Goal: Task Accomplishment & Management: Manage account settings

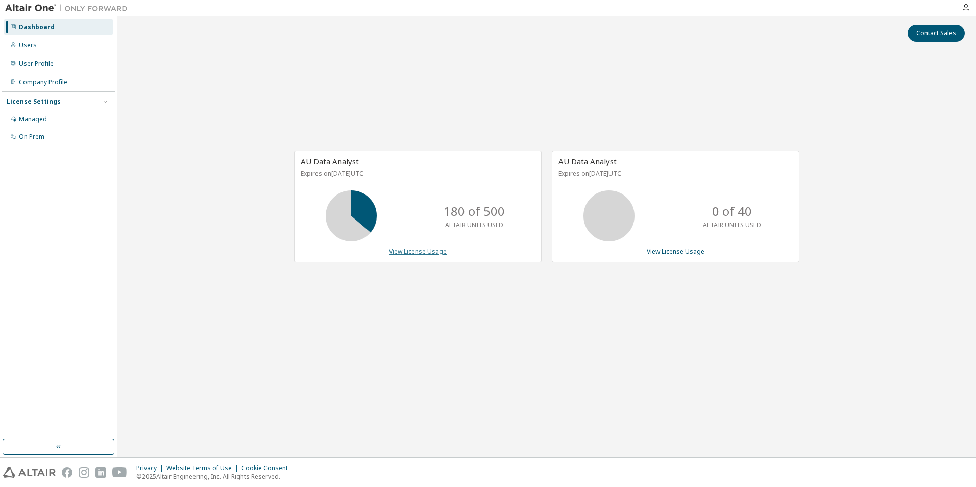
click at [426, 252] on link "View License Usage" at bounding box center [418, 251] width 58 height 9
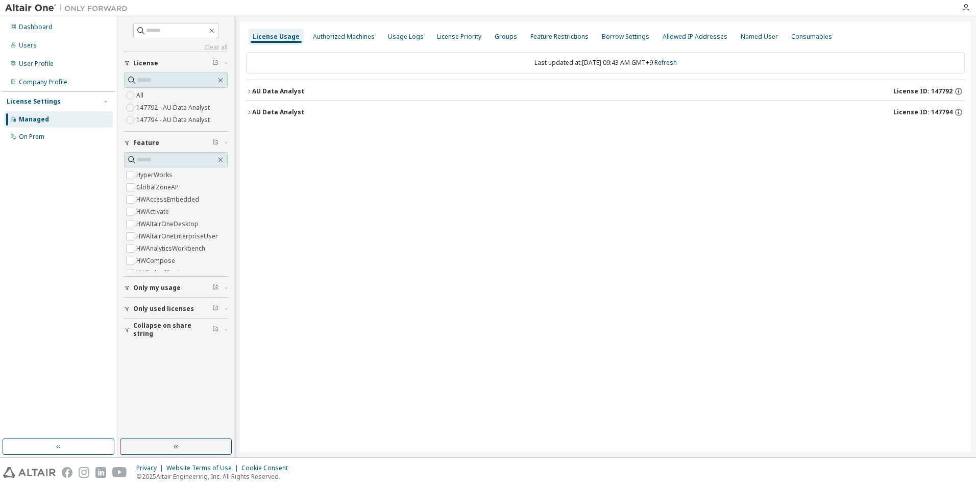
click at [273, 94] on div "AU Data Analyst" at bounding box center [278, 91] width 52 height 8
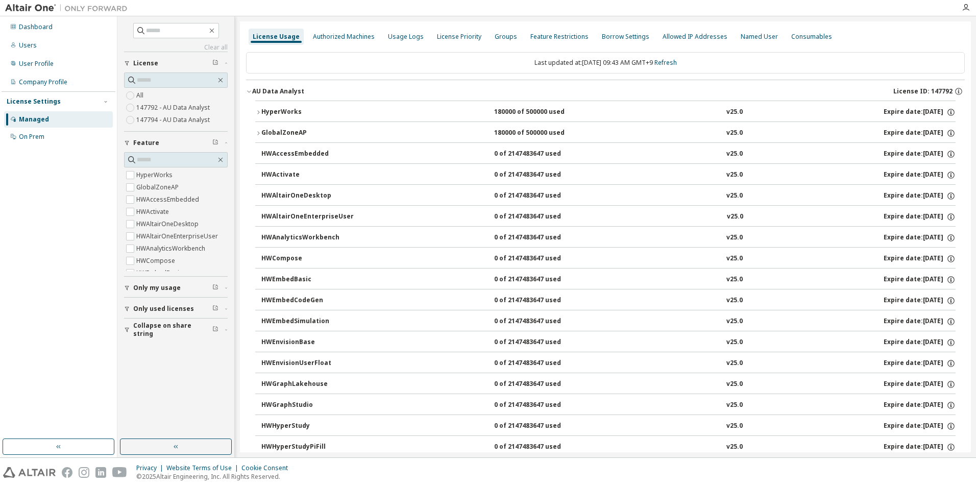
click at [282, 112] on div "HyperWorks" at bounding box center [307, 112] width 92 height 9
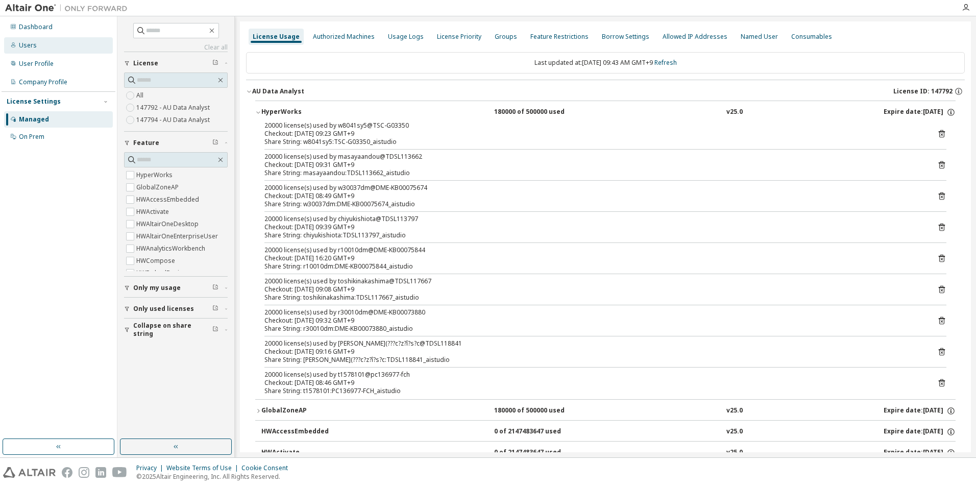
click at [27, 46] on div "Users" at bounding box center [28, 45] width 18 height 8
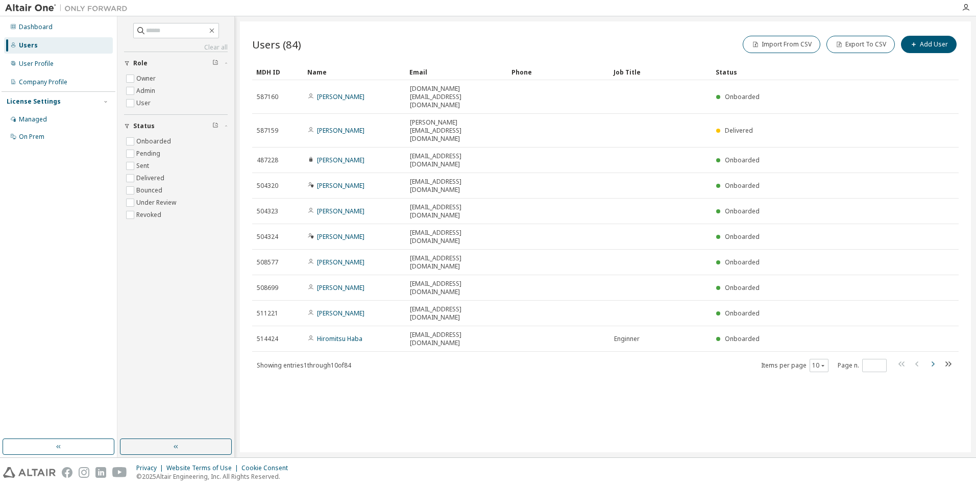
click at [933, 361] on icon "button" at bounding box center [932, 363] width 3 height 5
type input "*"
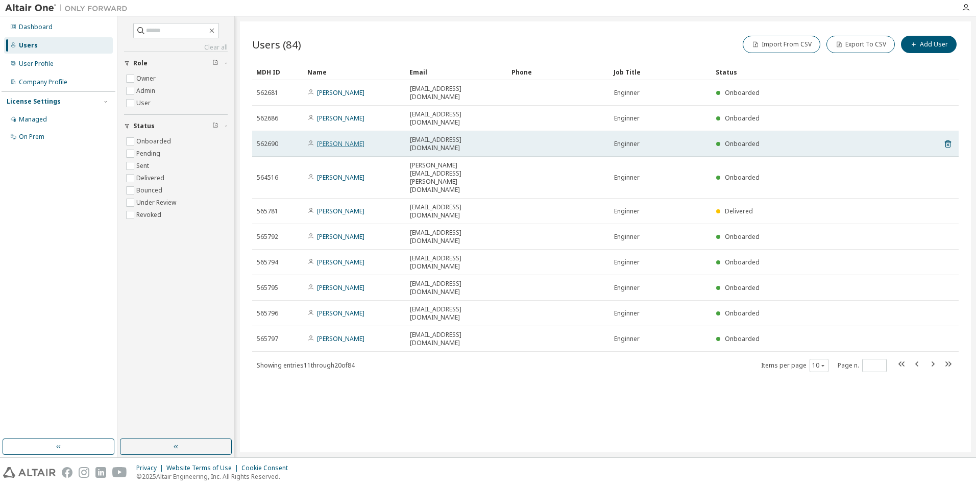
click at [351, 139] on link "Shuto Yamanaka" at bounding box center [340, 143] width 47 height 9
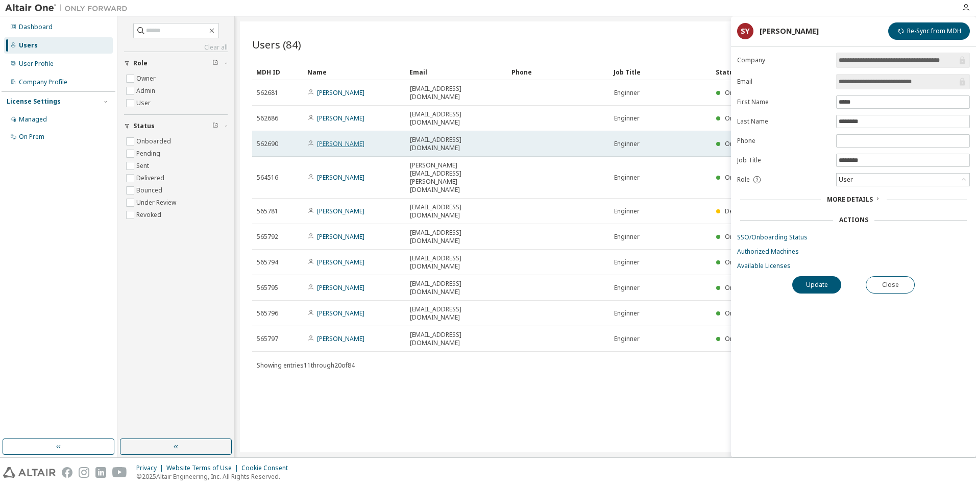
click at [353, 139] on link "Shuto Yamanaka" at bounding box center [340, 143] width 47 height 9
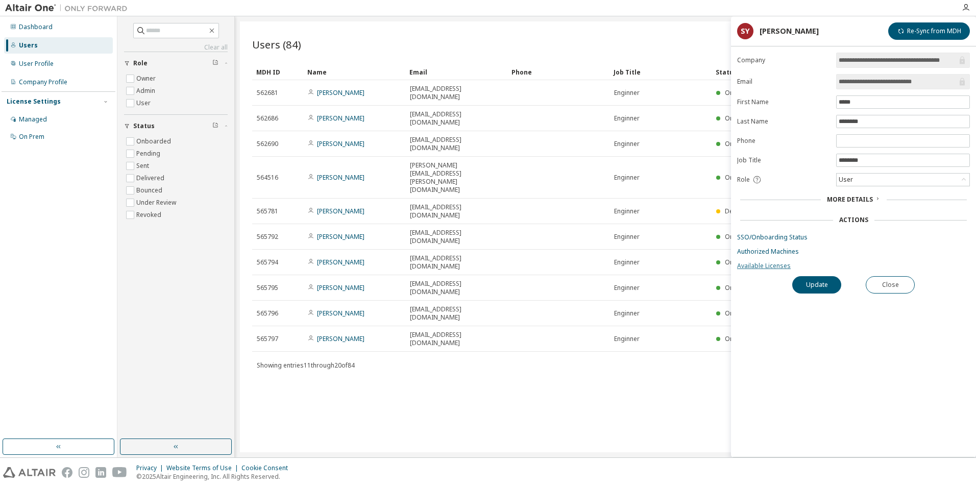
click at [771, 265] on link "Available Licenses" at bounding box center [853, 266] width 233 height 8
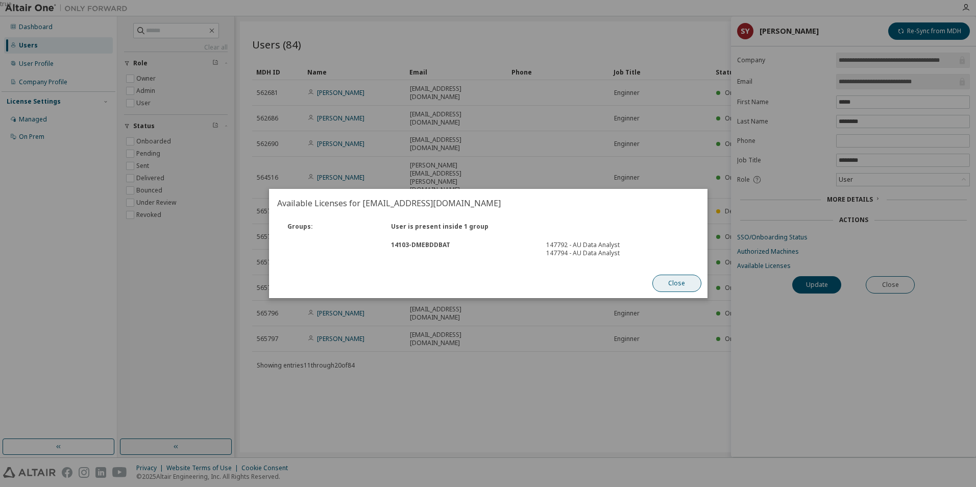
click at [676, 282] on button "Close" at bounding box center [676, 283] width 49 height 17
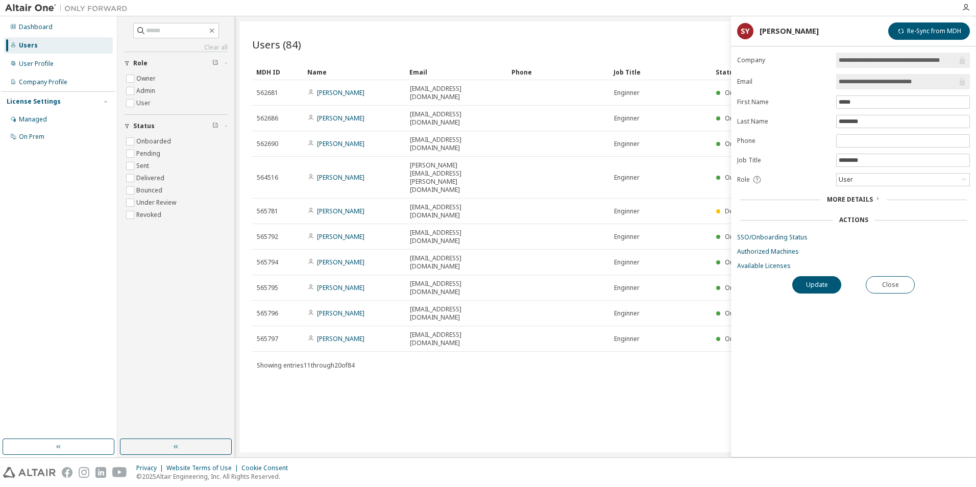
click at [655, 294] on div "Users (84) Import From CSV Export To CSV Add User Clear Load Save Save As Field…" at bounding box center [605, 236] width 731 height 431
click at [43, 28] on div "Dashboard" at bounding box center [36, 27] width 34 height 8
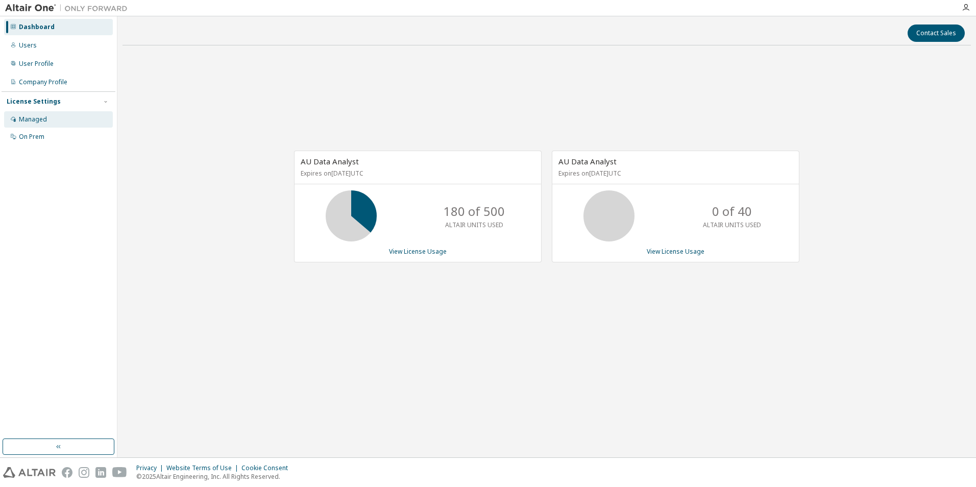
click at [47, 119] on div "Managed" at bounding box center [58, 119] width 109 height 16
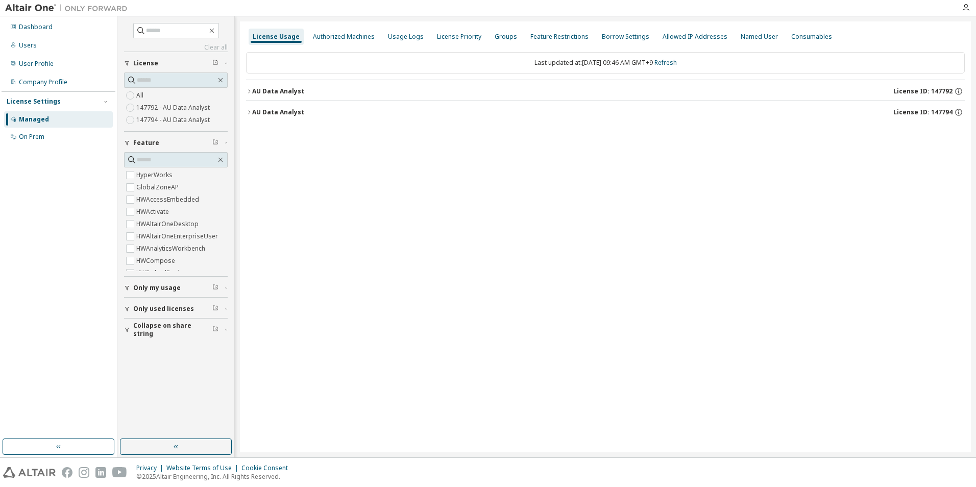
click at [61, 265] on div "Dashboard Users User Profile Company Profile License Settings Managed On Prem" at bounding box center [59, 227] width 114 height 419
click at [46, 29] on div "Dashboard" at bounding box center [36, 27] width 34 height 8
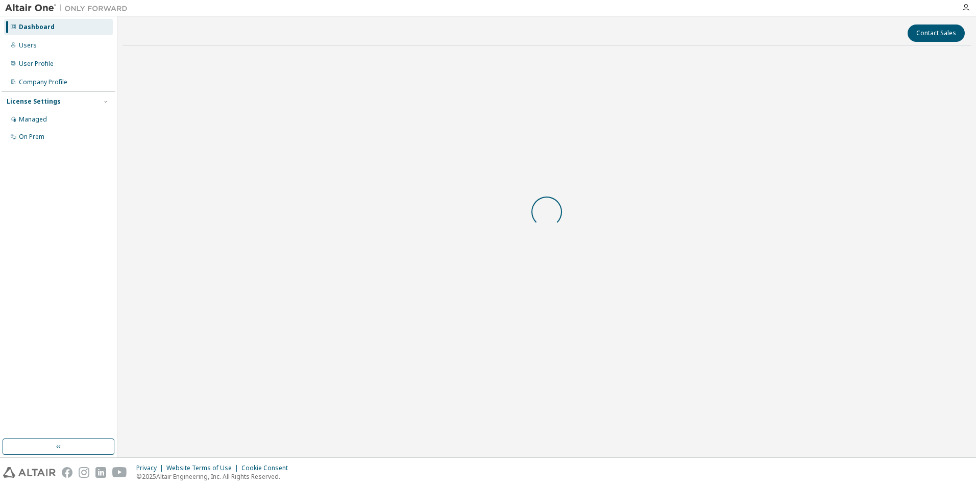
click at [44, 29] on div "Dashboard" at bounding box center [37, 27] width 36 height 8
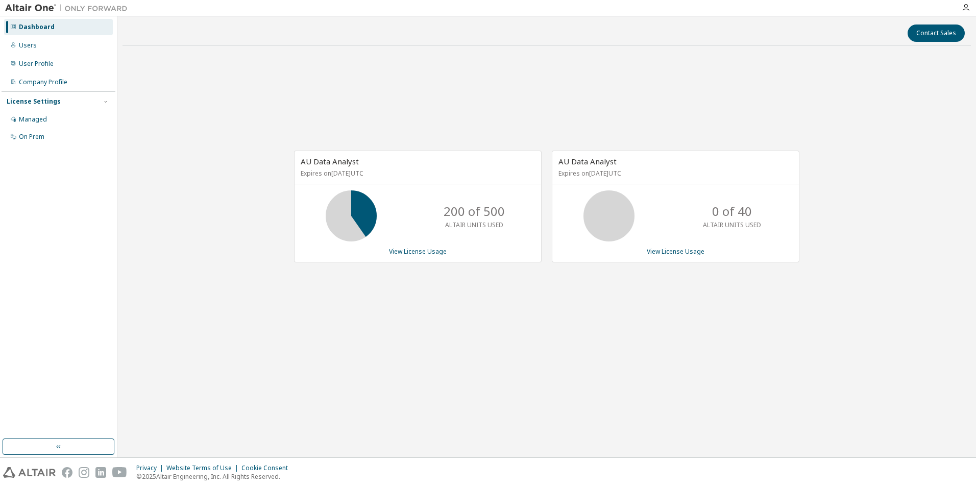
click at [65, 34] on div "Dashboard" at bounding box center [58, 27] width 109 height 16
click at [390, 318] on div "AU Data Analyst Expires on August 9, 2026 UTC 200 of 500 ALTAIR UNITS USED View…" at bounding box center [546, 212] width 848 height 316
drag, startPoint x: 390, startPoint y: 318, endPoint x: 387, endPoint y: 311, distance: 8.2
click at [391, 314] on div "AU Data Analyst Expires on August 9, 2026 UTC 200 of 500 ALTAIR UNITS USED View…" at bounding box center [546, 212] width 848 height 316
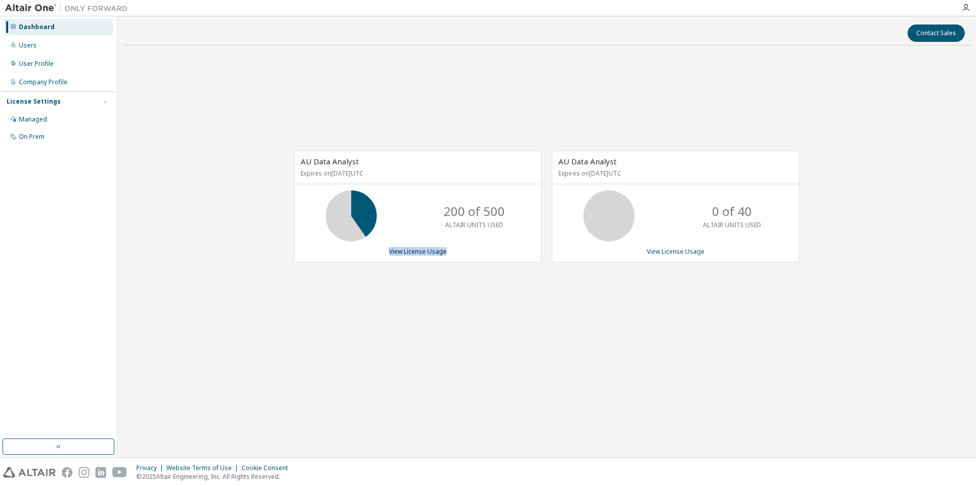
click at [357, 291] on div "AU Data Analyst Expires on August 9, 2026 UTC 200 of 500 ALTAIR UNITS USED View…" at bounding box center [546, 212] width 848 height 316
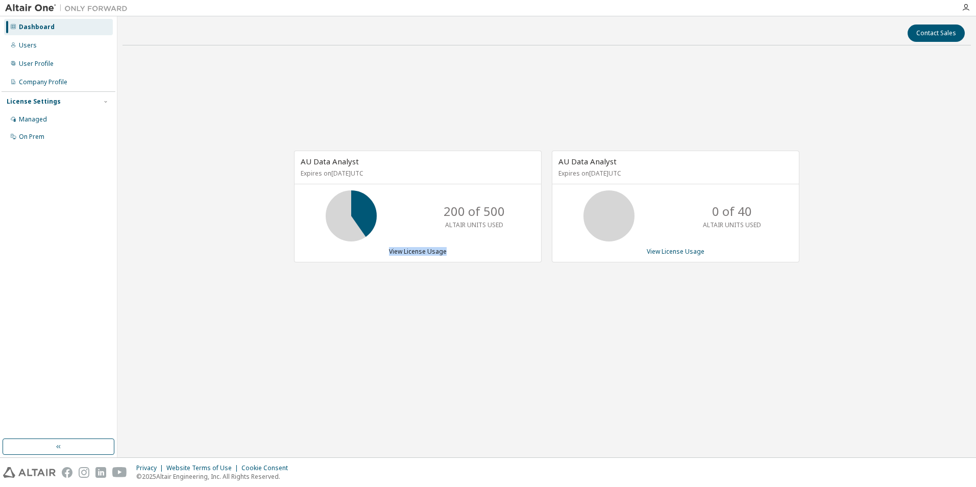
click at [357, 291] on div "AU Data Analyst Expires on August 9, 2026 UTC 200 of 500 ALTAIR UNITS USED View…" at bounding box center [546, 212] width 848 height 316
drag, startPoint x: 357, startPoint y: 291, endPoint x: 345, endPoint y: 292, distance: 11.8
click at [345, 292] on div "AU Data Analyst Expires on August 9, 2026 UTC 200 of 500 ALTAIR UNITS USED View…" at bounding box center [546, 212] width 848 height 316
drag, startPoint x: 316, startPoint y: 146, endPoint x: 318, endPoint y: 122, distance: 24.6
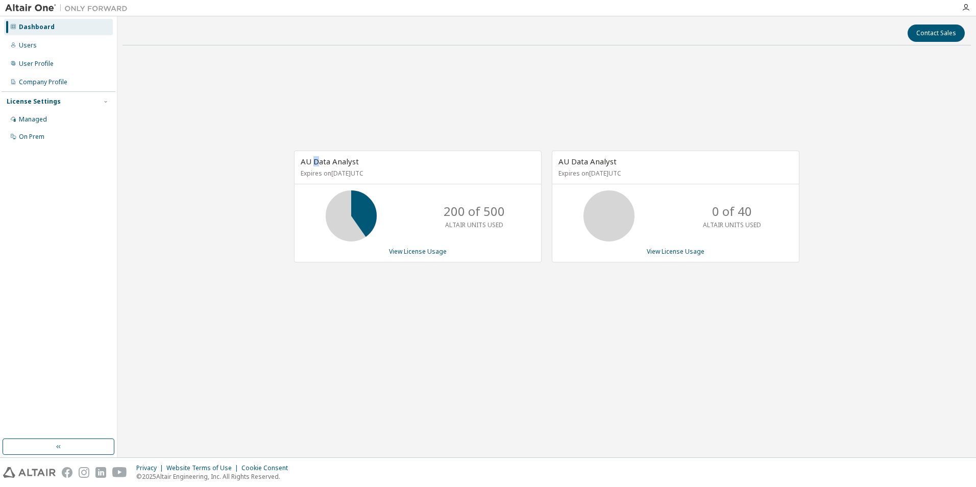
click at [318, 122] on div "AU Data Analyst Expires on August 9, 2026 UTC 200 of 500 ALTAIR UNITS USED View…" at bounding box center [546, 212] width 848 height 316
drag, startPoint x: 318, startPoint y: 122, endPoint x: 318, endPoint y: 182, distance: 60.2
click at [318, 182] on div "AU Data Analyst Expires on August 9, 2026 UTC 200 of 500 ALTAIR UNITS USED View…" at bounding box center [546, 212] width 848 height 316
drag, startPoint x: 318, startPoint y: 182, endPoint x: 376, endPoint y: 386, distance: 212.1
click at [335, 290] on div "AU Data Analyst Expires on August 9, 2026 UTC 200 of 500 ALTAIR UNITS USED View…" at bounding box center [546, 212] width 848 height 316
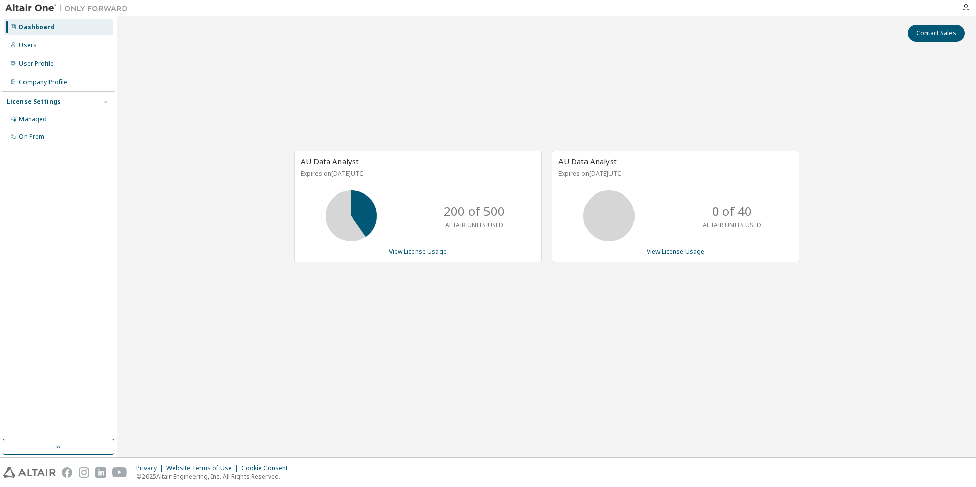
drag, startPoint x: 376, startPoint y: 386, endPoint x: 396, endPoint y: 420, distance: 39.8
click at [393, 415] on div "Contact Sales AU Data Analyst Expires on August 9, 2026 UTC 200 of 500 ALTAIR U…" at bounding box center [546, 236] width 848 height 431
click at [379, 428] on div "Contact Sales AU Data Analyst Expires on August 9, 2026 UTC 200 of 500 ALTAIR U…" at bounding box center [546, 236] width 848 height 431
drag, startPoint x: 379, startPoint y: 428, endPoint x: 557, endPoint y: 493, distance: 189.4
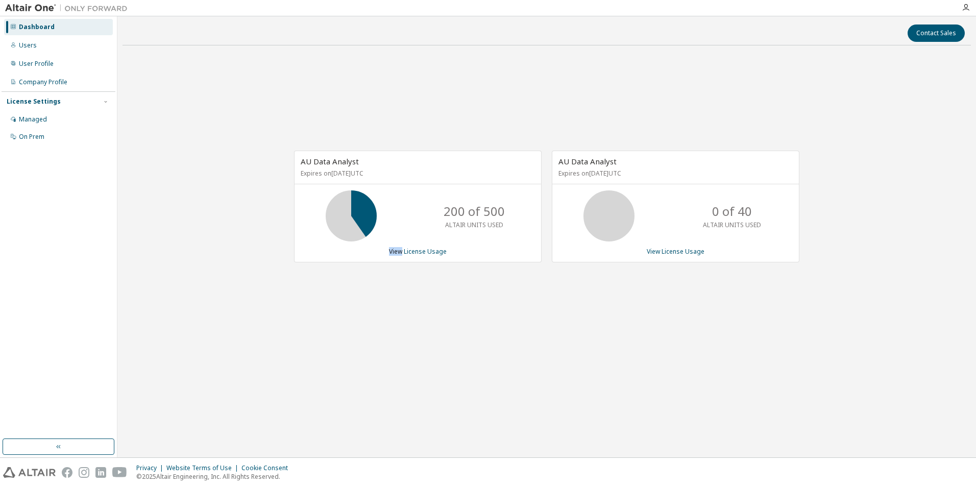
click at [557, 486] on html "Dashboard Users User Profile Company Profile License Settings Managed On Prem C…" at bounding box center [488, 243] width 976 height 487
click at [37, 45] on div "Users" at bounding box center [58, 45] width 109 height 16
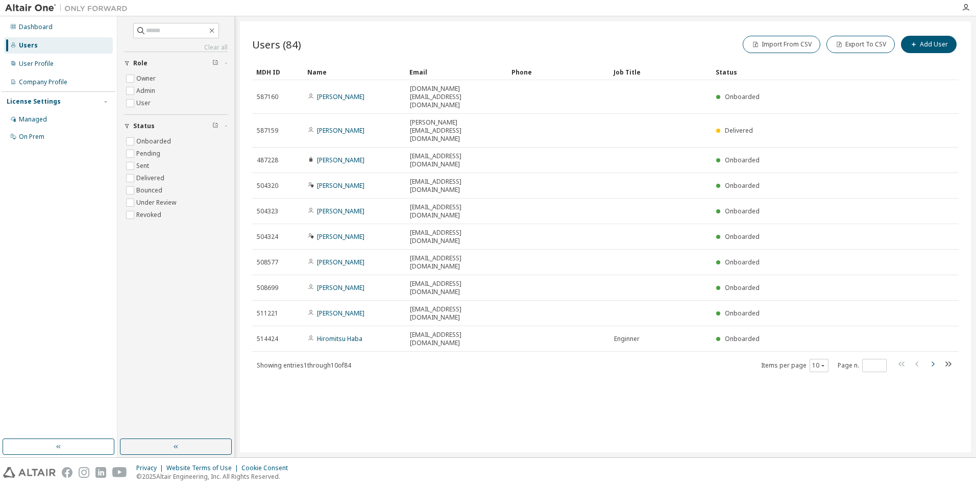
click at [932, 361] on icon "button" at bounding box center [932, 363] width 3 height 5
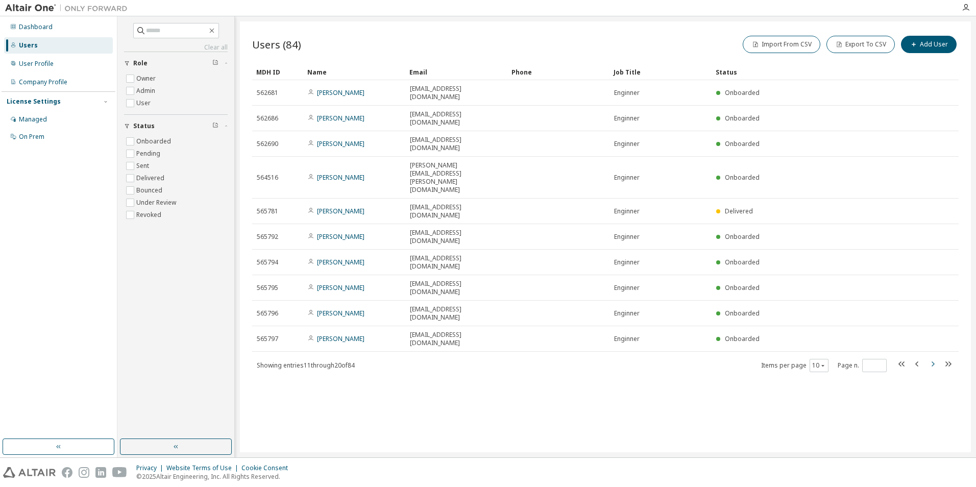
click at [933, 358] on icon "button" at bounding box center [932, 364] width 12 height 12
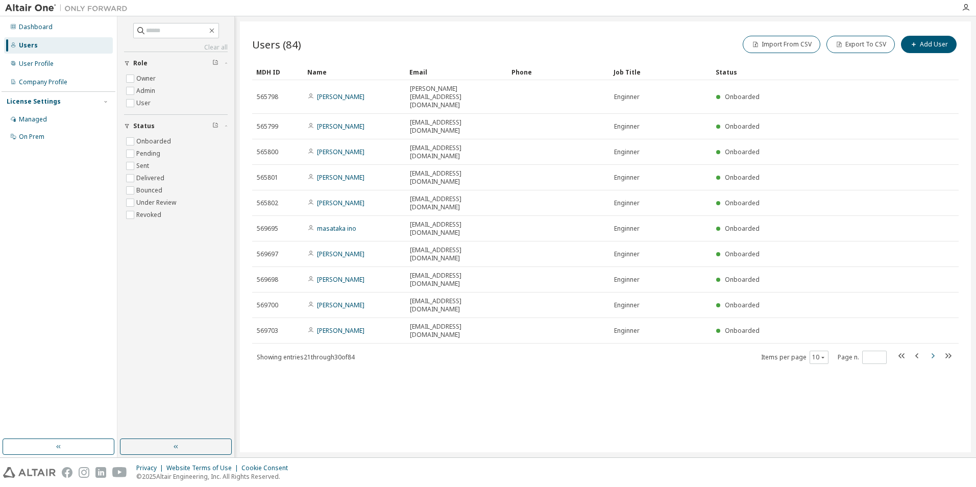
click at [931, 350] on icon "button" at bounding box center [932, 356] width 12 height 12
type input "*"
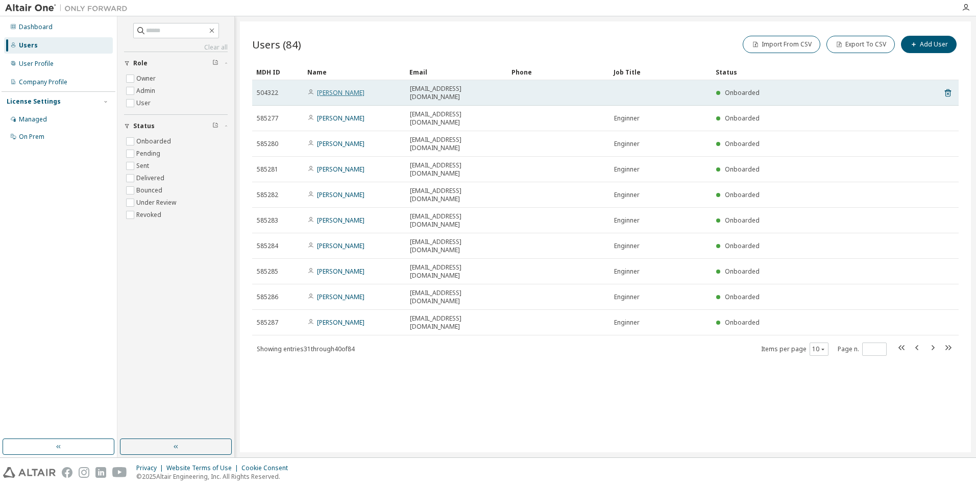
click at [330, 89] on link "yuki ikeda" at bounding box center [340, 92] width 47 height 9
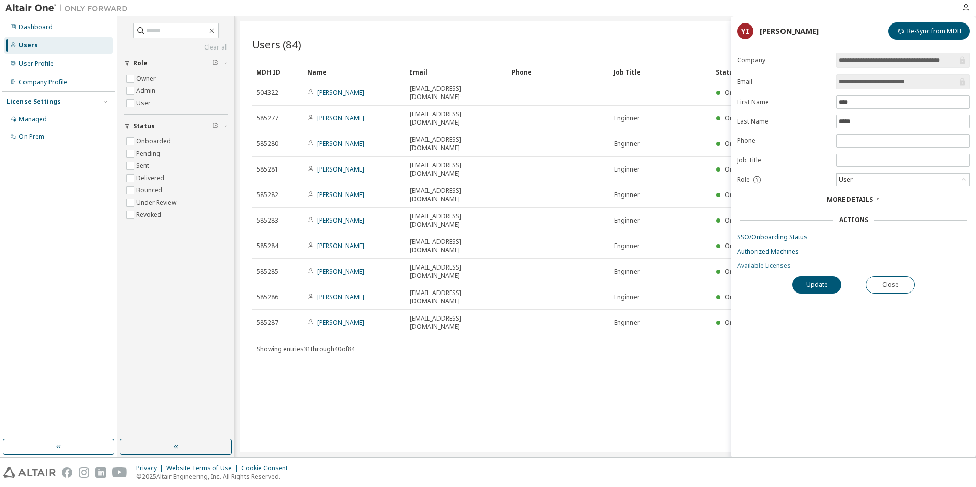
click at [754, 266] on link "Available Licenses" at bounding box center [853, 266] width 233 height 8
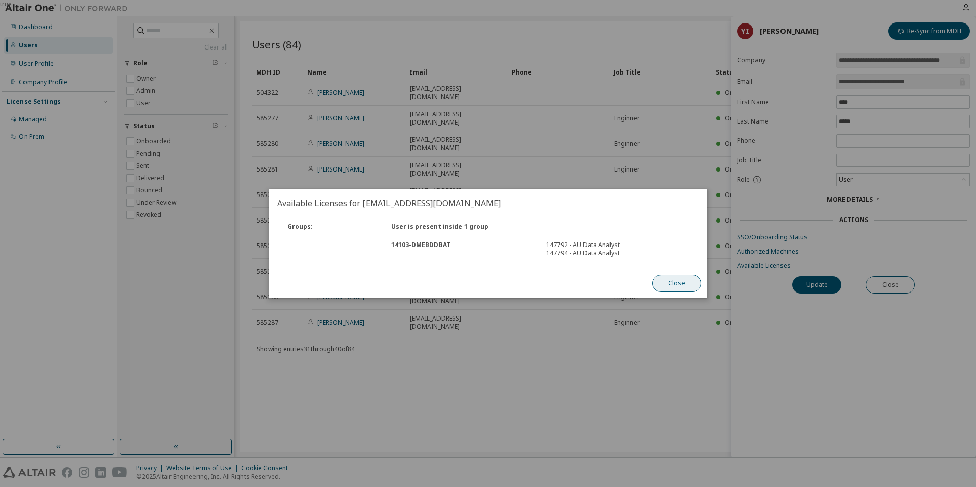
click at [678, 283] on button "Close" at bounding box center [676, 283] width 49 height 17
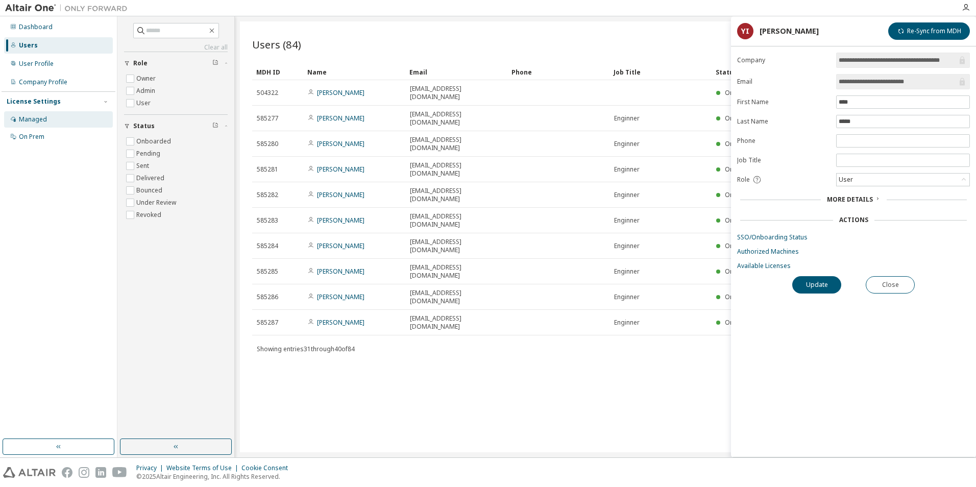
click at [34, 121] on div "Managed" at bounding box center [33, 119] width 28 height 8
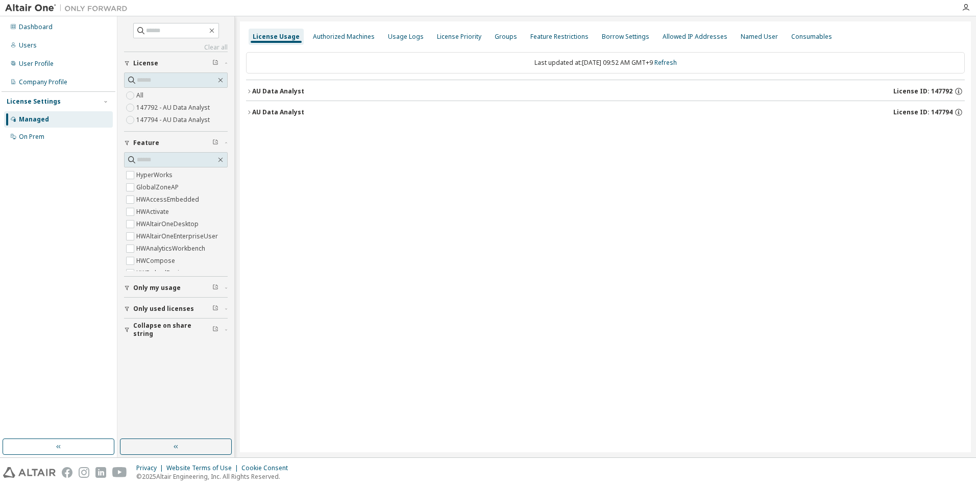
click at [249, 92] on icon "button" at bounding box center [249, 91] width 6 height 6
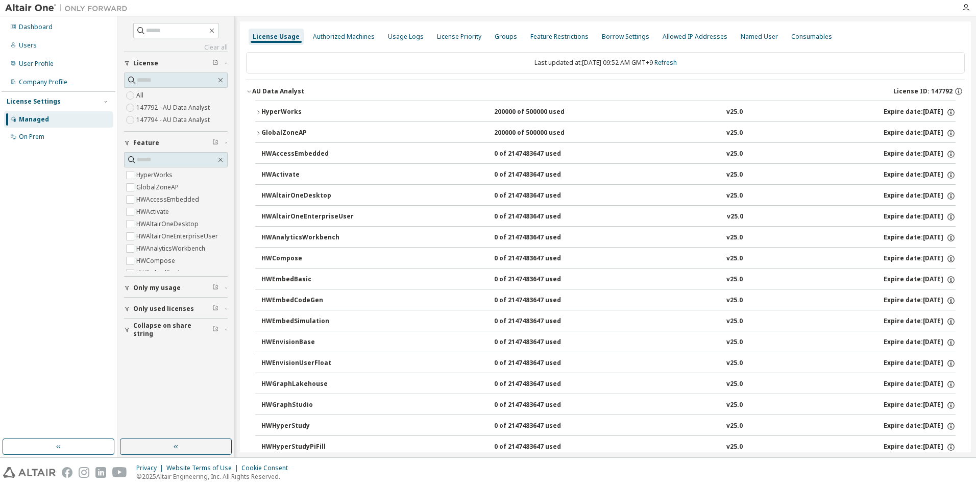
click at [251, 92] on icon "button" at bounding box center [249, 91] width 6 height 6
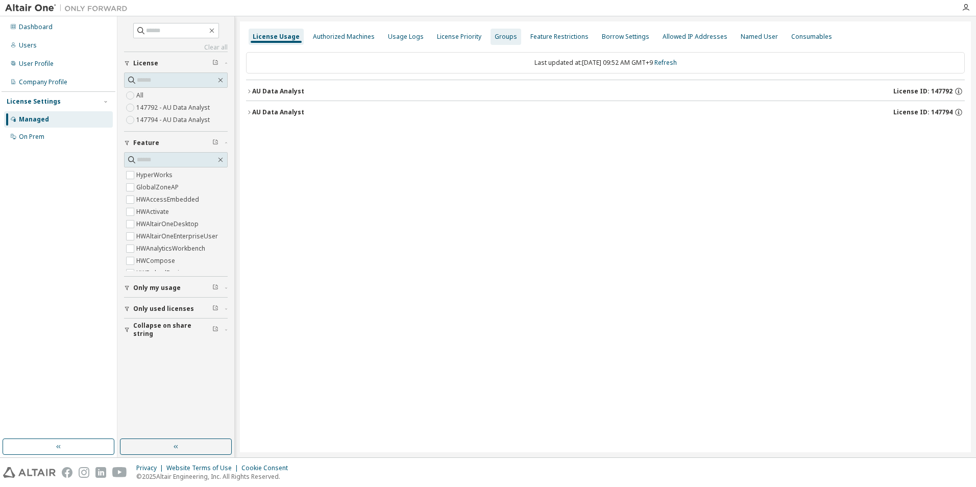
click at [495, 35] on div "Groups" at bounding box center [505, 37] width 22 height 8
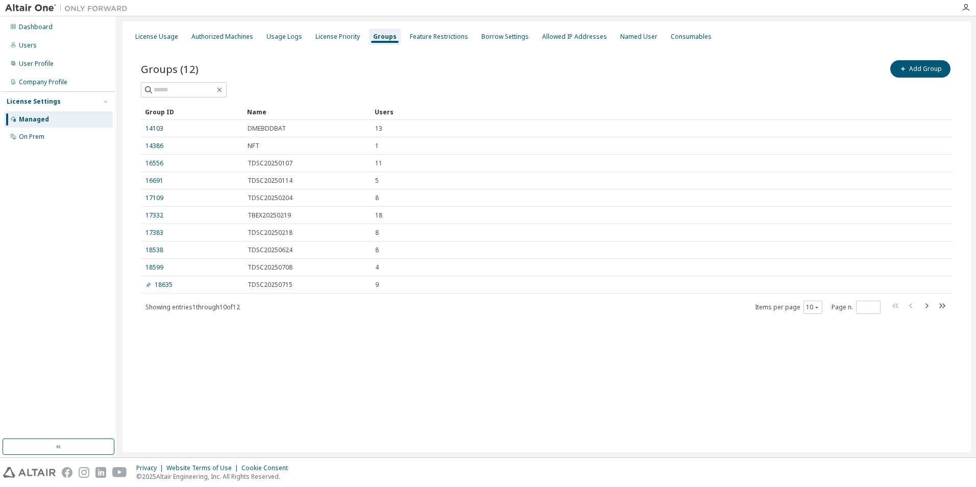
click at [927, 306] on icon "button" at bounding box center [926, 305] width 3 height 5
type input "*"
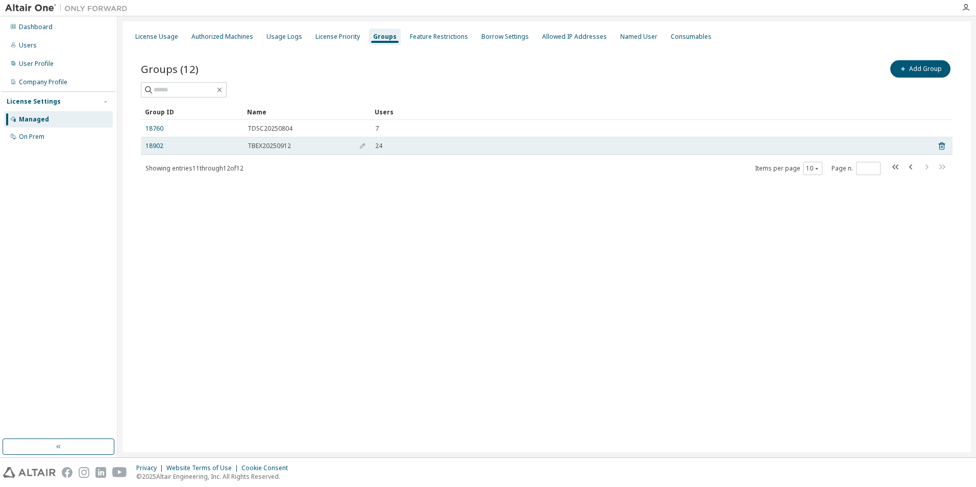
click at [155, 151] on td "18902" at bounding box center [192, 145] width 102 height 17
click at [153, 145] on link "18902" at bounding box center [154, 146] width 18 height 8
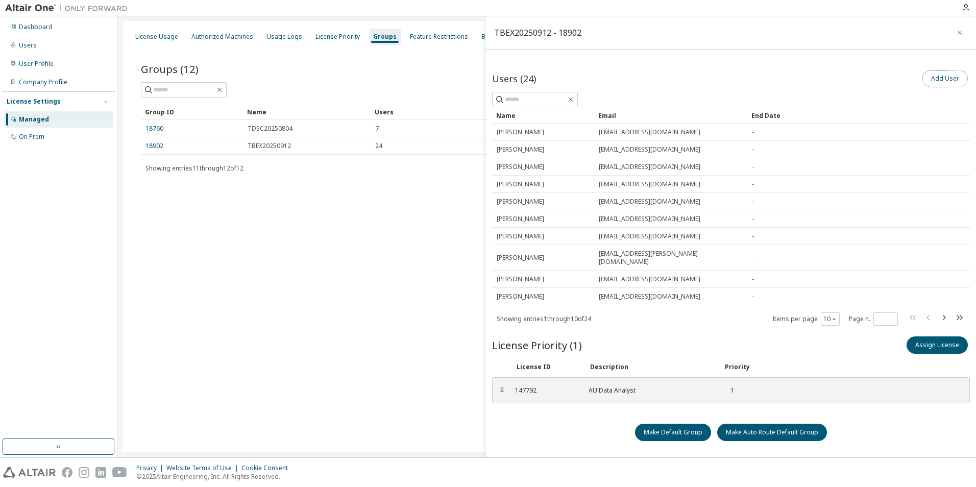
click at [954, 78] on button "Add User" at bounding box center [944, 78] width 45 height 17
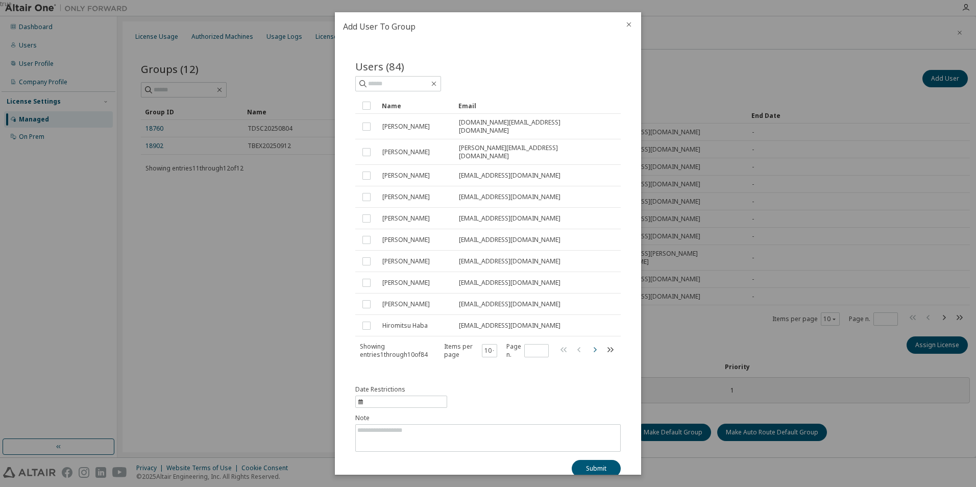
click at [589, 343] on icon "button" at bounding box center [594, 349] width 12 height 12
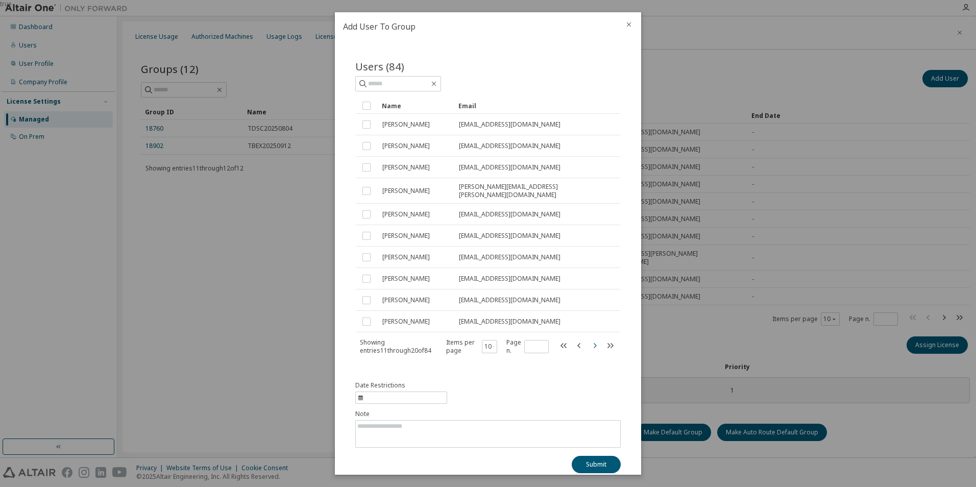
click at [591, 343] on icon "button" at bounding box center [594, 345] width 12 height 12
click at [573, 343] on icon "button" at bounding box center [579, 345] width 12 height 12
click at [573, 344] on icon "button" at bounding box center [579, 345] width 12 height 12
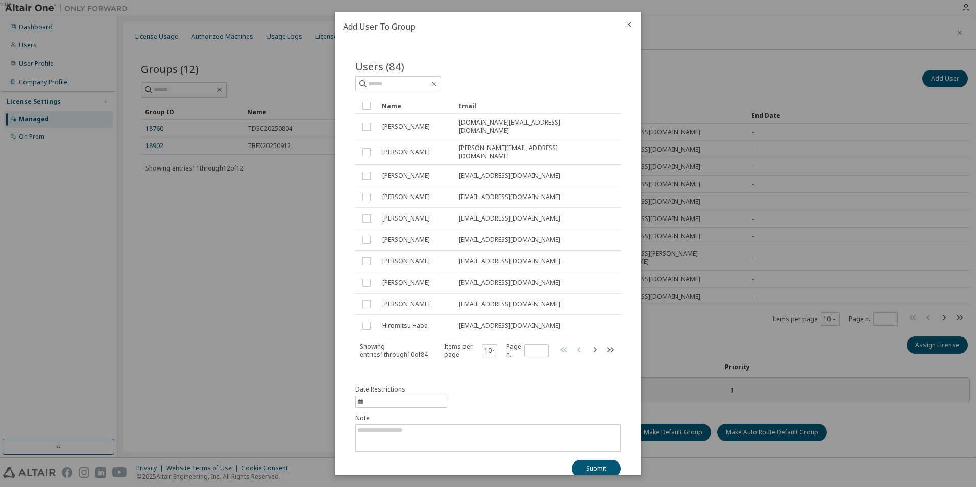
click at [593, 346] on icon "button" at bounding box center [594, 348] width 3 height 5
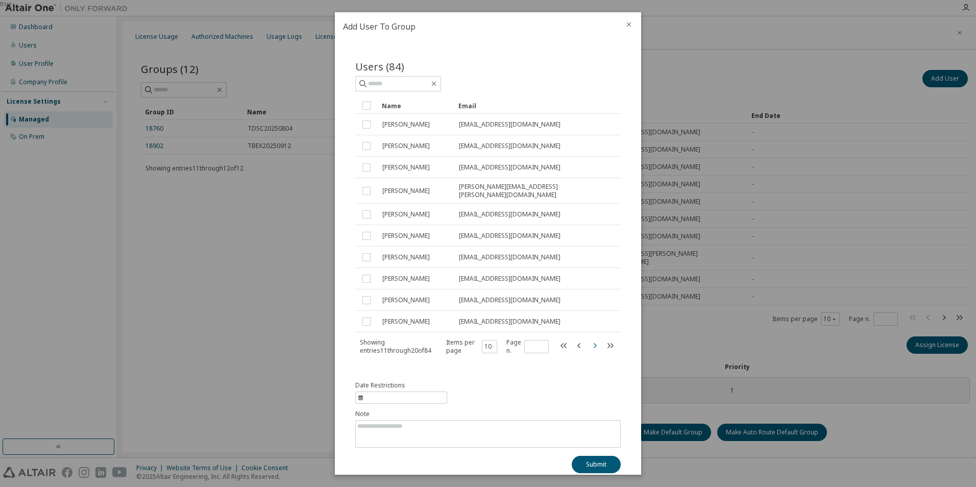
click at [590, 343] on icon "button" at bounding box center [594, 345] width 12 height 12
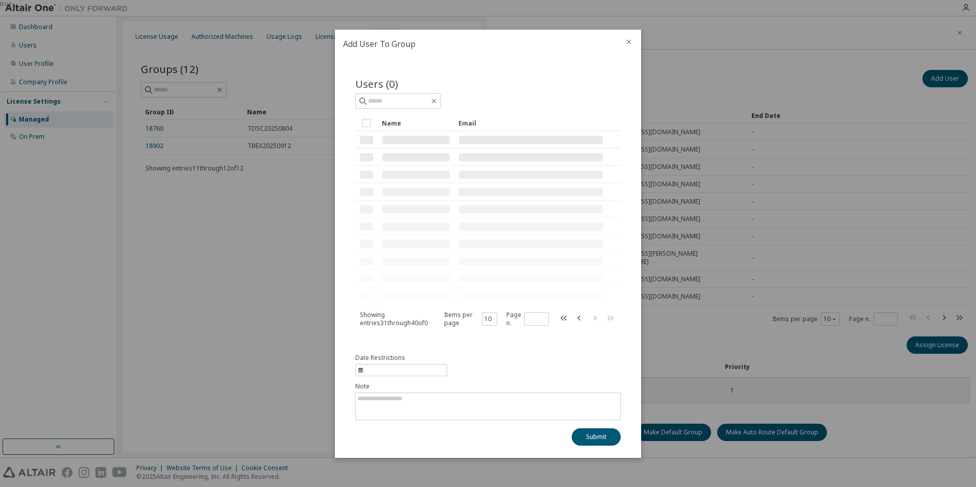
type input "*"
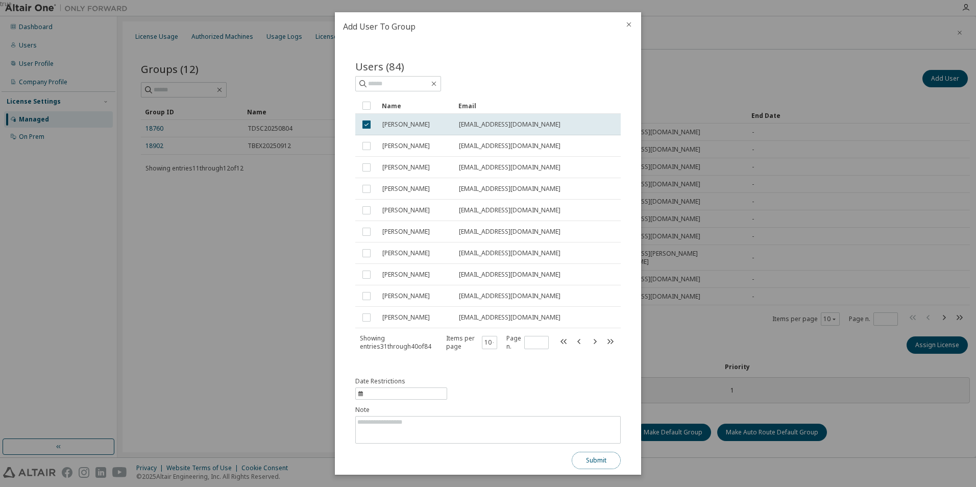
click at [598, 461] on button "Submit" at bounding box center [596, 460] width 49 height 17
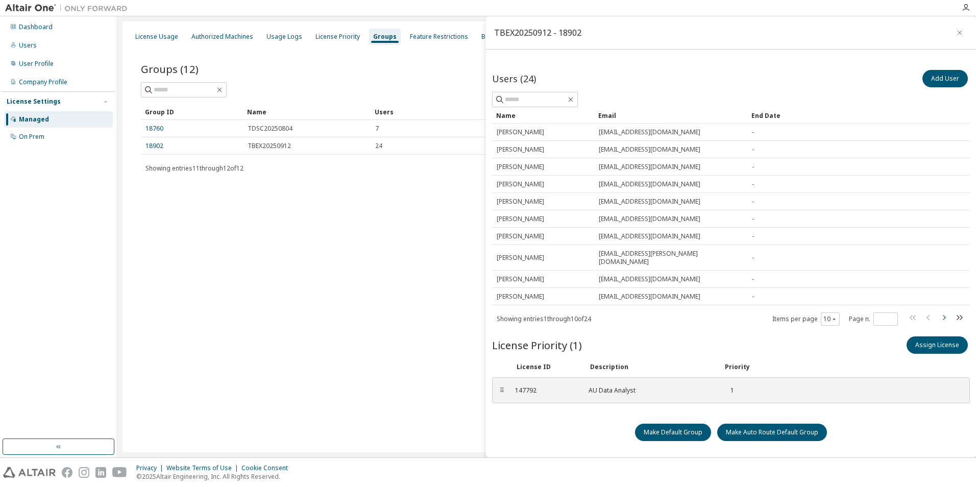
click at [943, 315] on icon "button" at bounding box center [944, 317] width 3 height 5
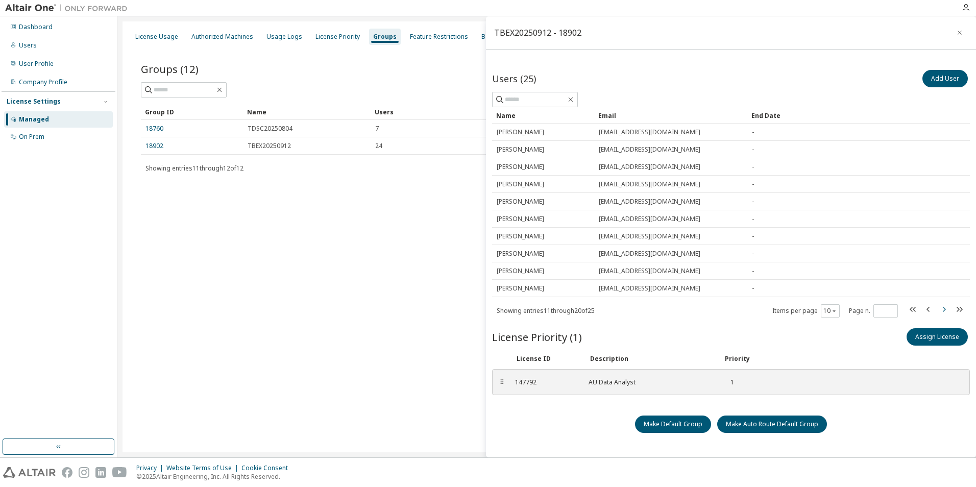
click at [943, 310] on icon "button" at bounding box center [943, 309] width 12 height 12
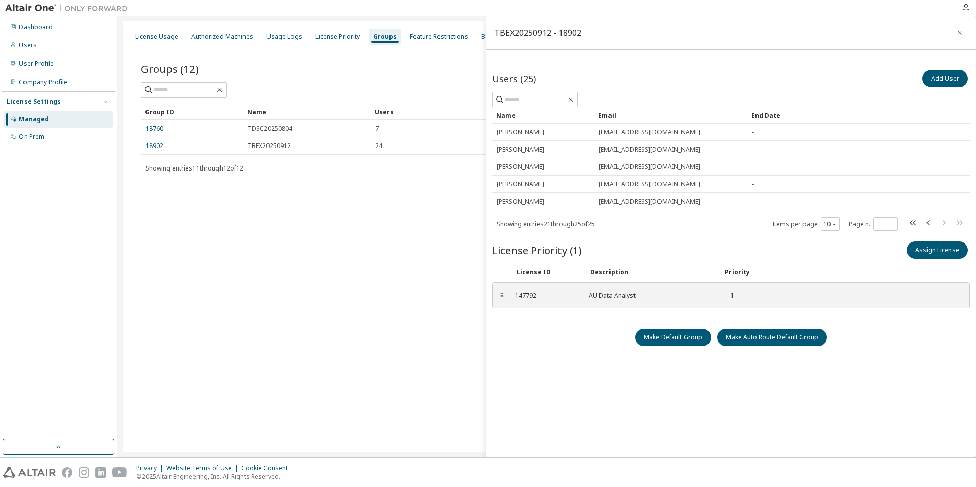
click at [928, 222] on icon "button" at bounding box center [927, 222] width 3 height 5
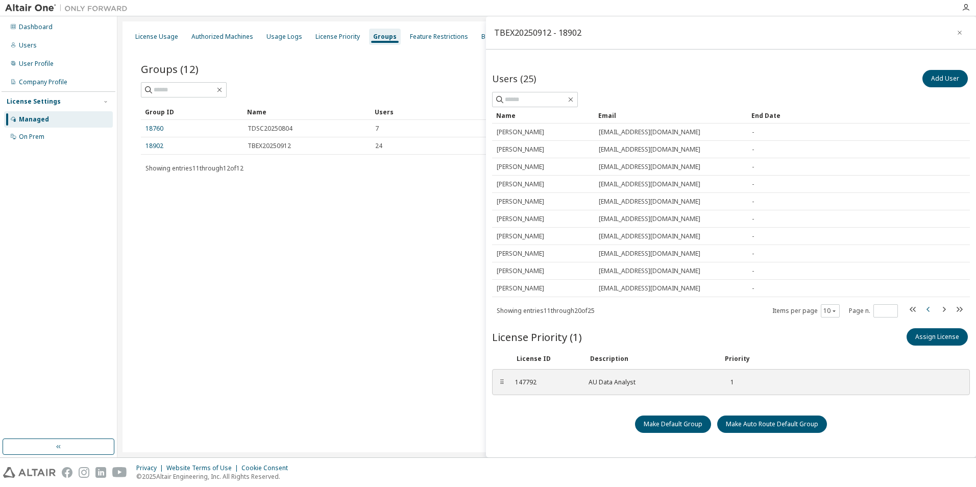
click at [927, 311] on icon "button" at bounding box center [928, 309] width 12 height 12
type input "*"
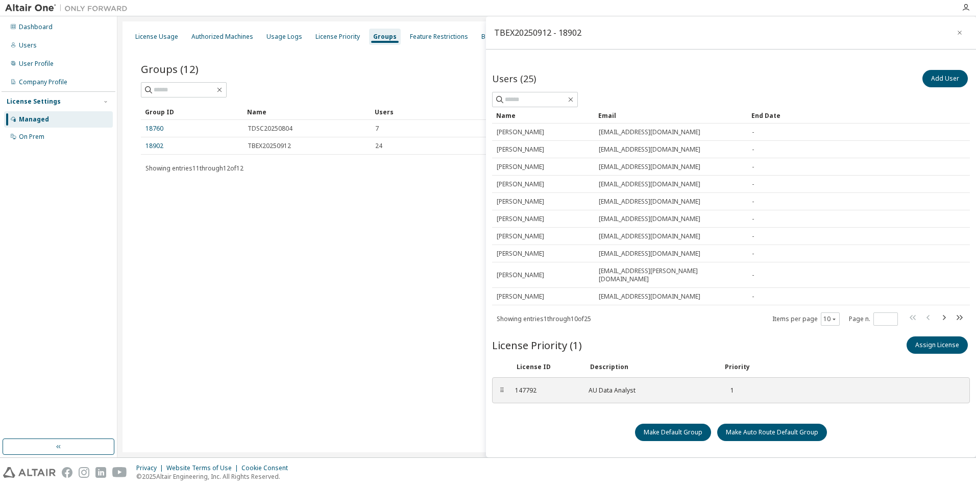
click at [266, 209] on div "License Usage Authorized Machines Usage Logs License Priority Groups Feature Re…" at bounding box center [546, 236] width 848 height 431
click at [959, 33] on icon "button" at bounding box center [959, 33] width 4 height 4
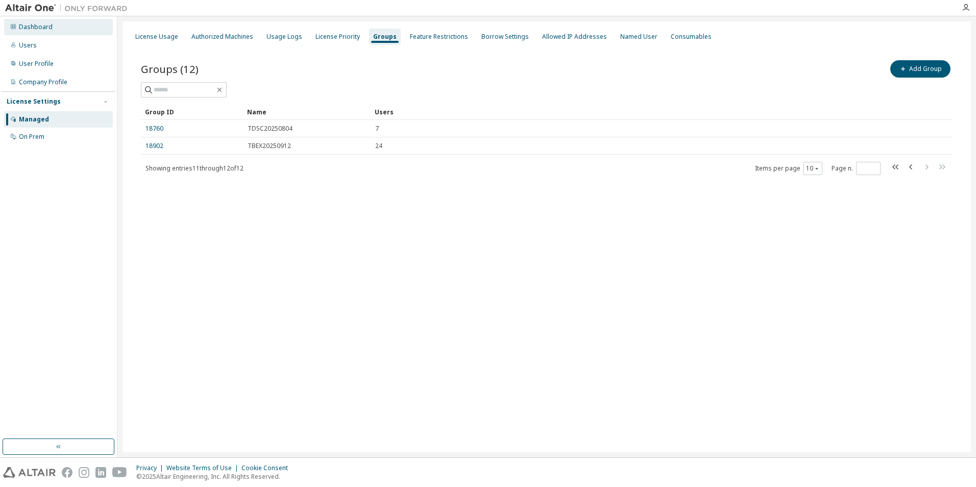
click at [43, 27] on div "Dashboard" at bounding box center [36, 27] width 34 height 8
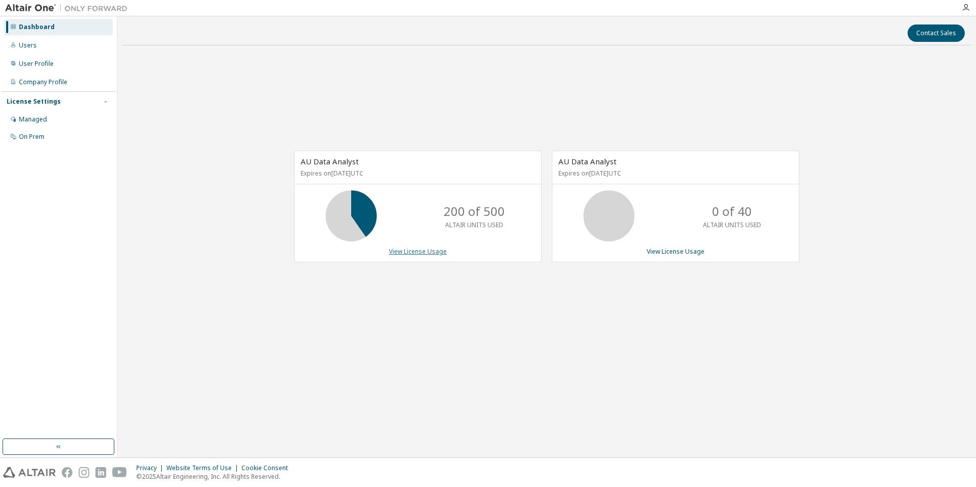
click at [406, 252] on link "View License Usage" at bounding box center [418, 251] width 58 height 9
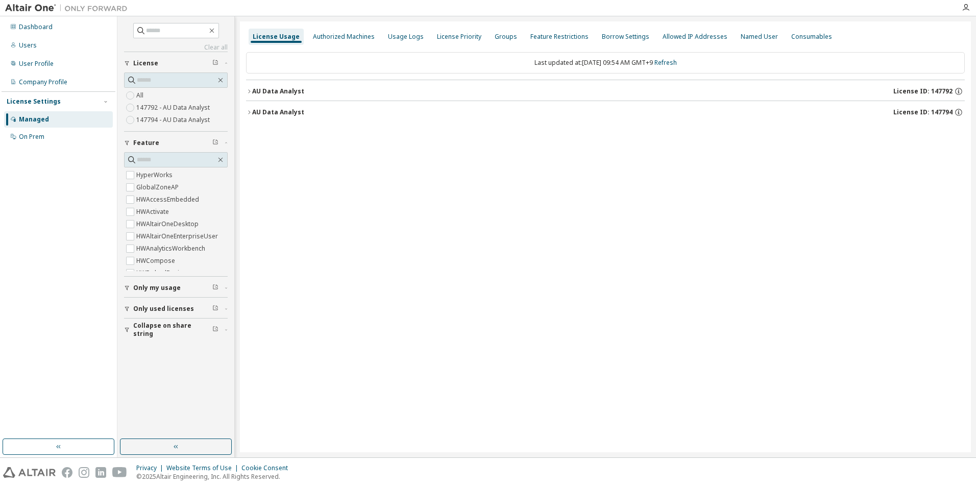
click at [247, 90] on icon "button" at bounding box center [249, 91] width 6 height 6
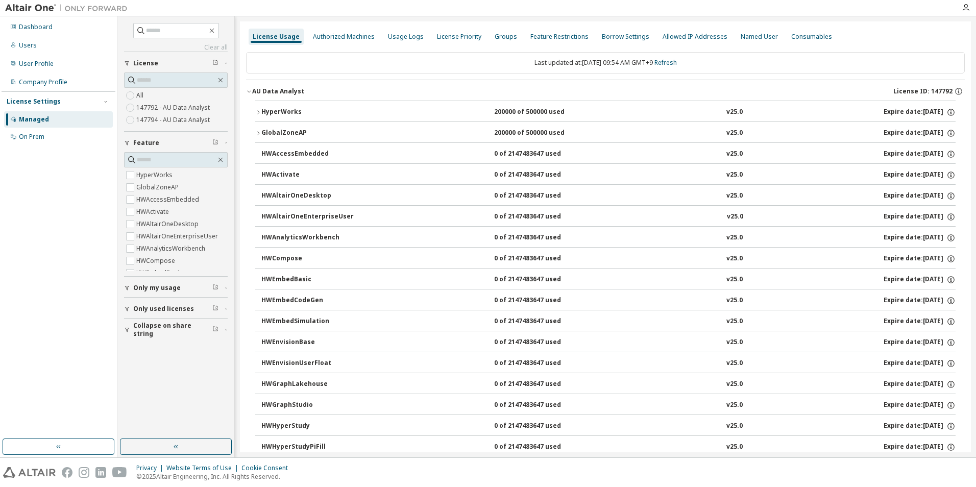
click at [249, 91] on icon "button" at bounding box center [249, 91] width 6 height 6
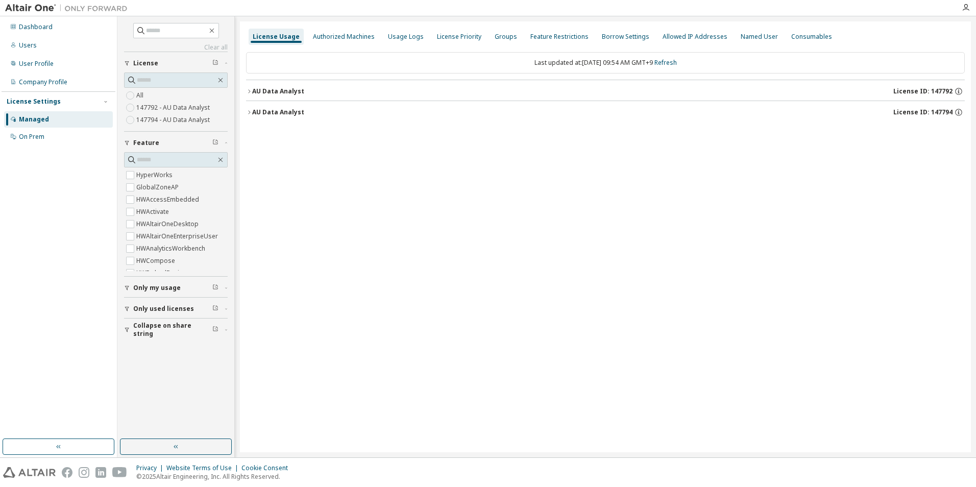
click at [249, 113] on icon "button" at bounding box center [249, 112] width 6 height 6
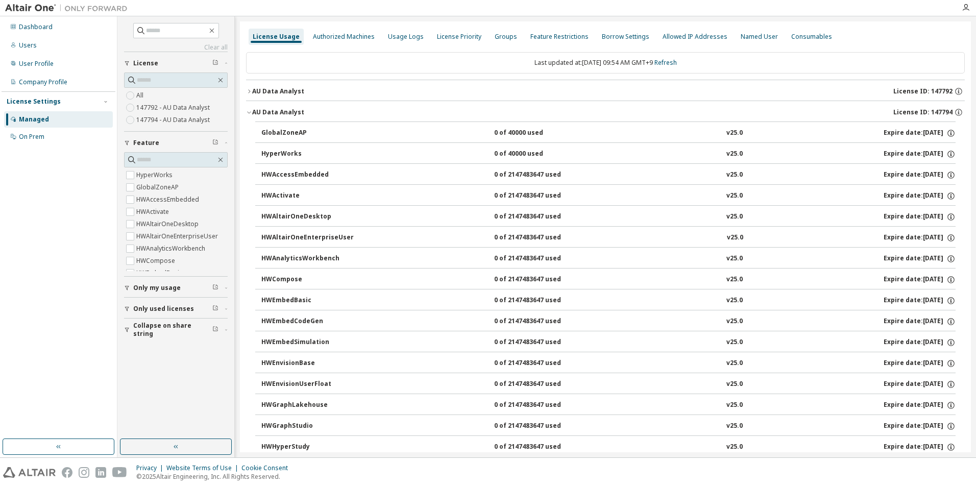
click at [251, 90] on icon "button" at bounding box center [249, 91] width 6 height 6
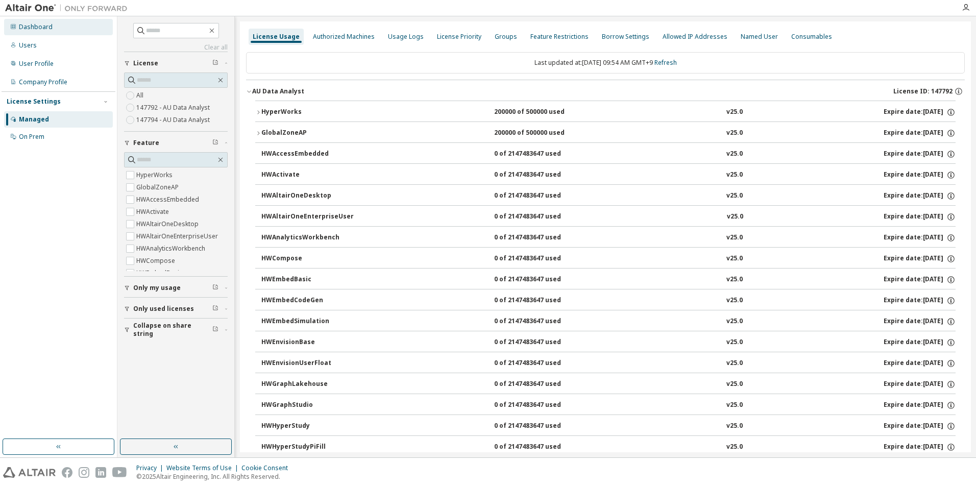
click at [38, 27] on div "Dashboard" at bounding box center [36, 27] width 34 height 8
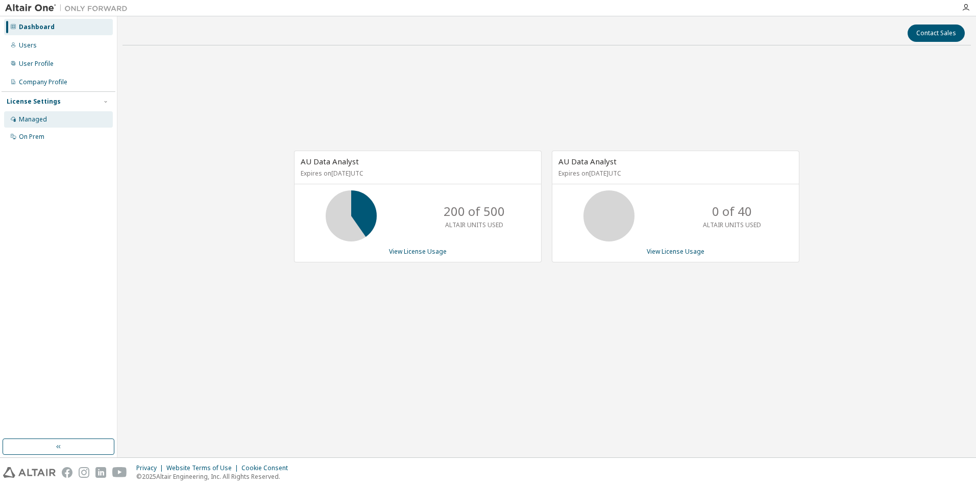
click at [41, 119] on div "Managed" at bounding box center [33, 119] width 28 height 8
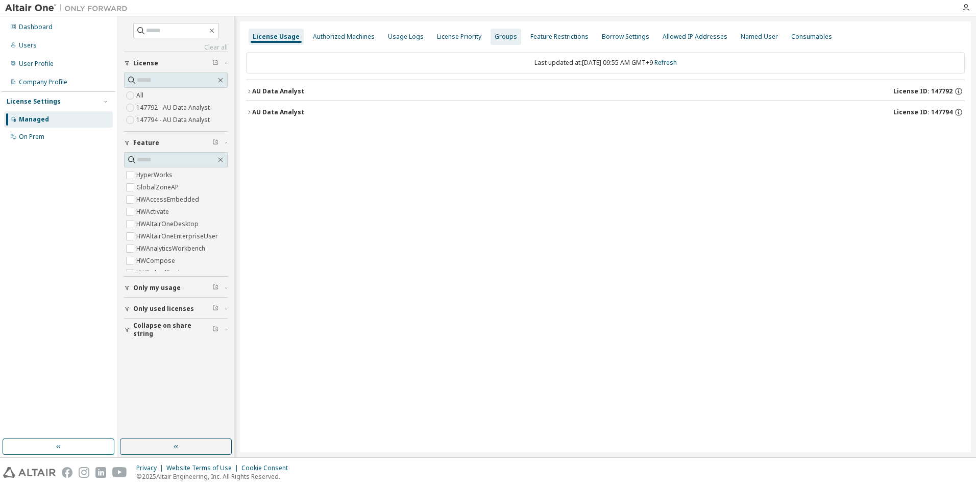
click at [494, 37] on div "Groups" at bounding box center [505, 37] width 22 height 8
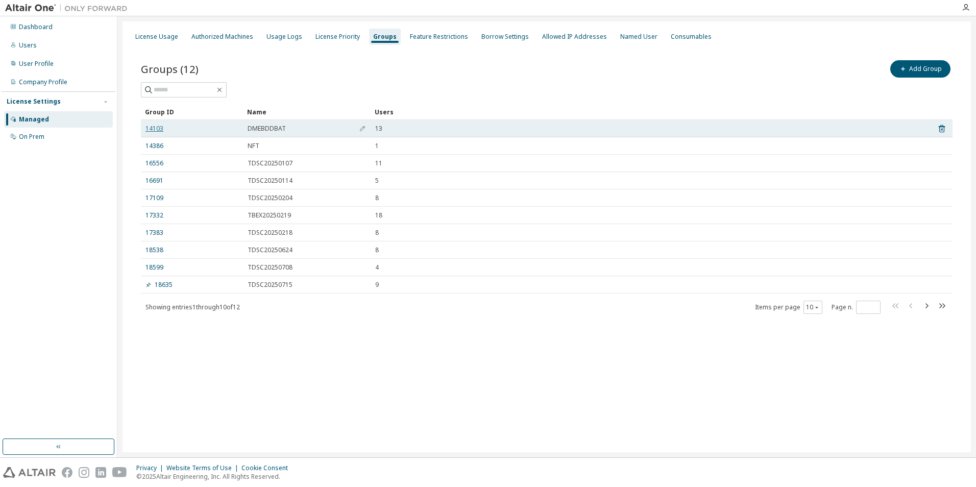
click at [155, 126] on link "14103" at bounding box center [154, 129] width 18 height 8
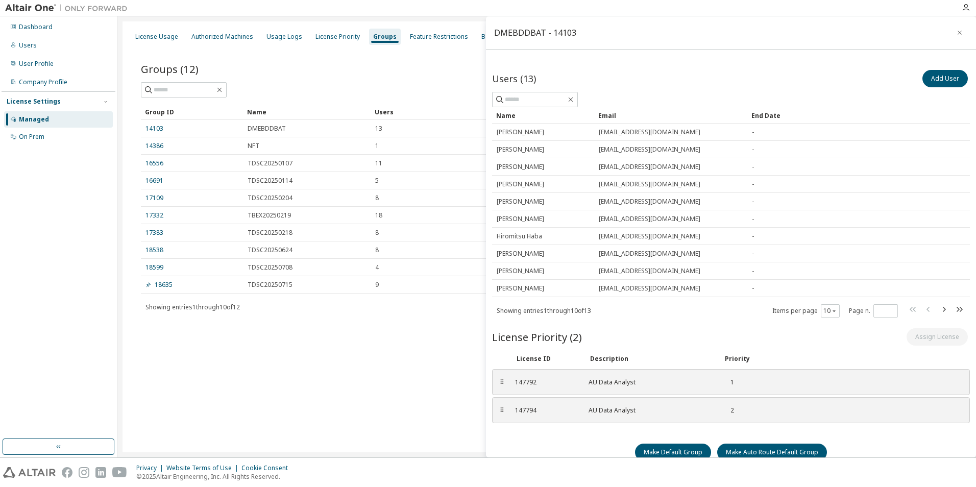
click at [396, 379] on div "License Usage Authorized Machines Usage Logs License Priority Groups Feature Re…" at bounding box center [546, 236] width 848 height 431
click at [58, 29] on div "Dashboard" at bounding box center [58, 27] width 109 height 16
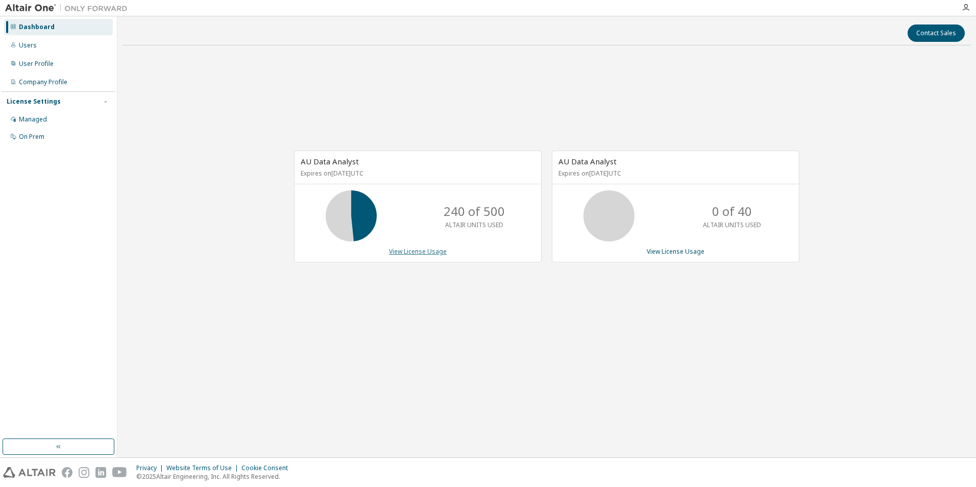
click at [409, 252] on link "View License Usage" at bounding box center [418, 251] width 58 height 9
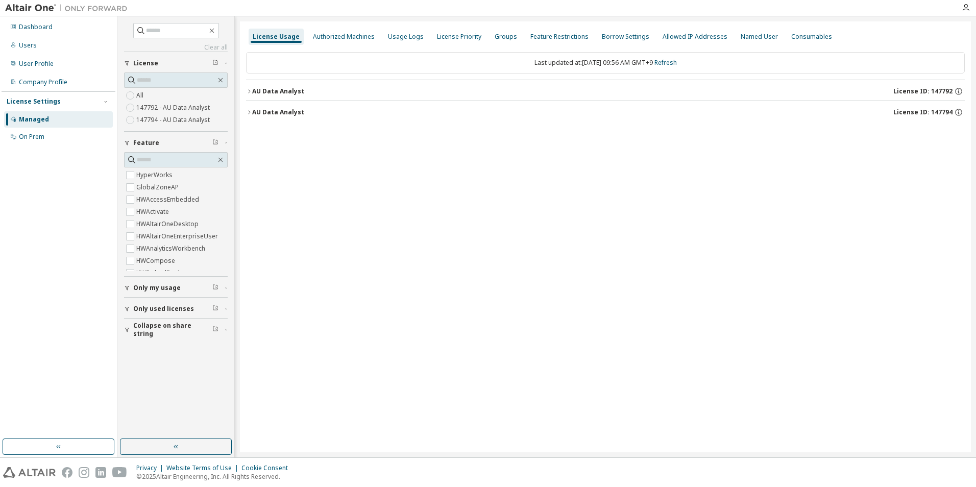
click at [254, 92] on div "AU Data Analyst" at bounding box center [278, 91] width 52 height 8
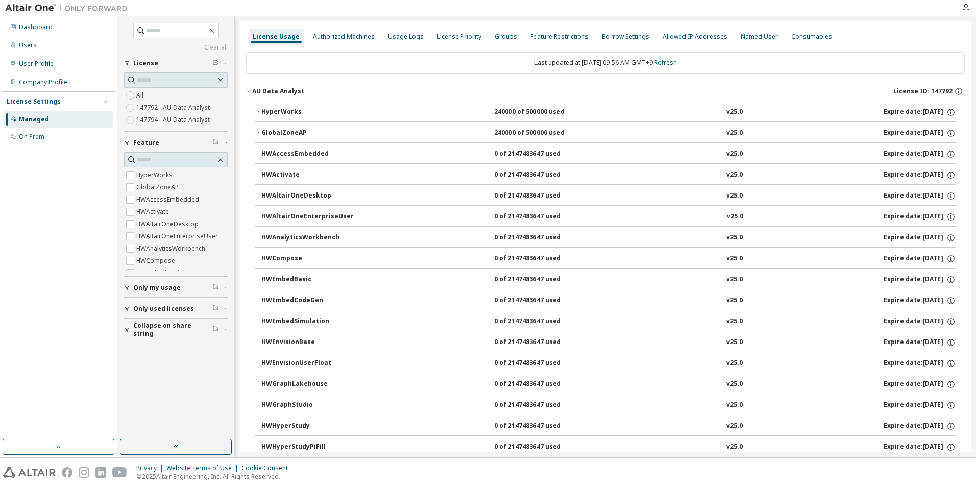
click at [276, 113] on div "HyperWorks" at bounding box center [307, 112] width 92 height 9
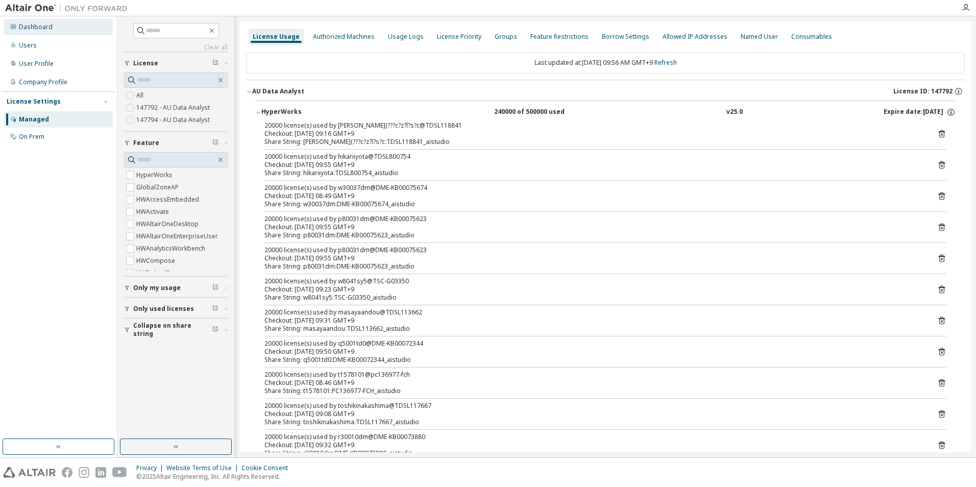
click at [36, 30] on div "Dashboard" at bounding box center [36, 27] width 34 height 8
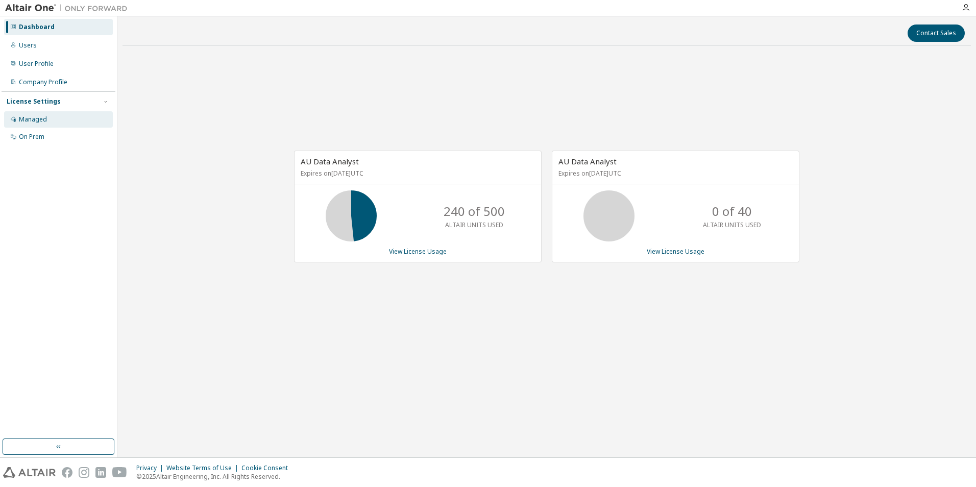
click at [38, 119] on div "Managed" at bounding box center [33, 119] width 28 height 8
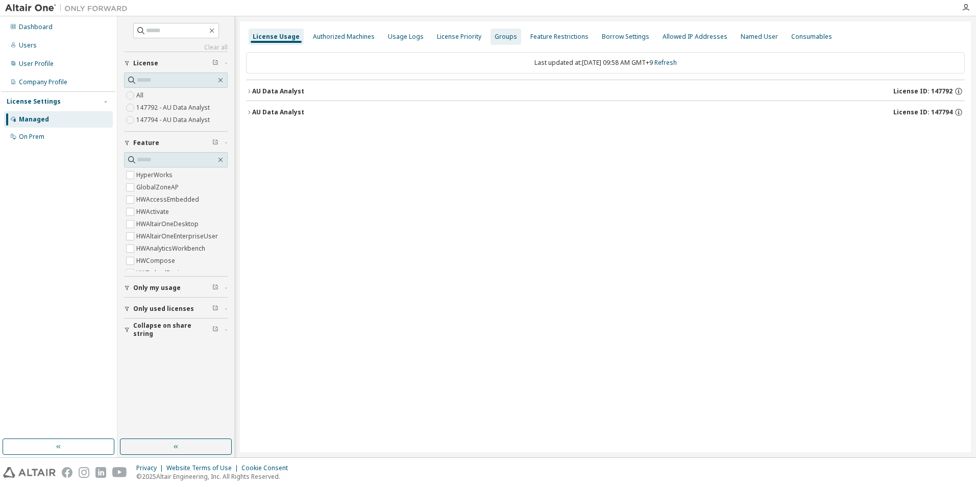
click at [494, 38] on div "Groups" at bounding box center [505, 37] width 22 height 8
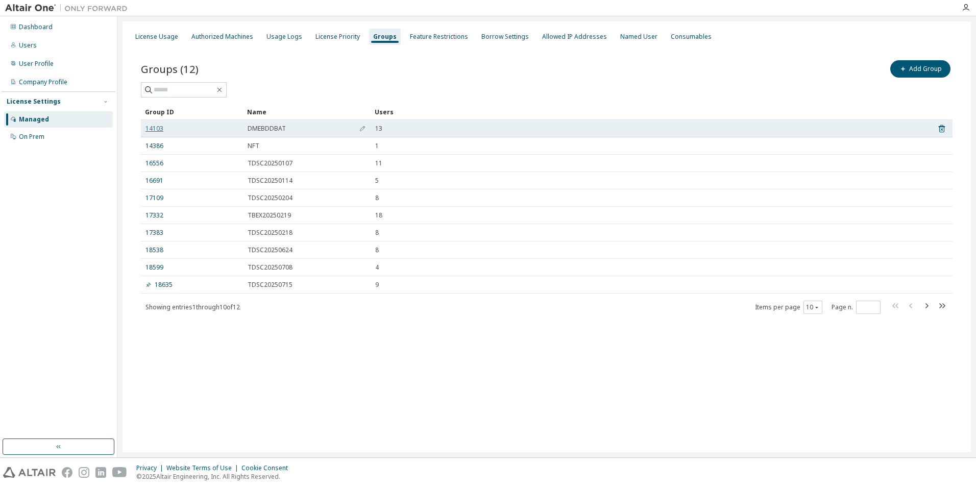
click at [158, 129] on link "14103" at bounding box center [154, 129] width 18 height 8
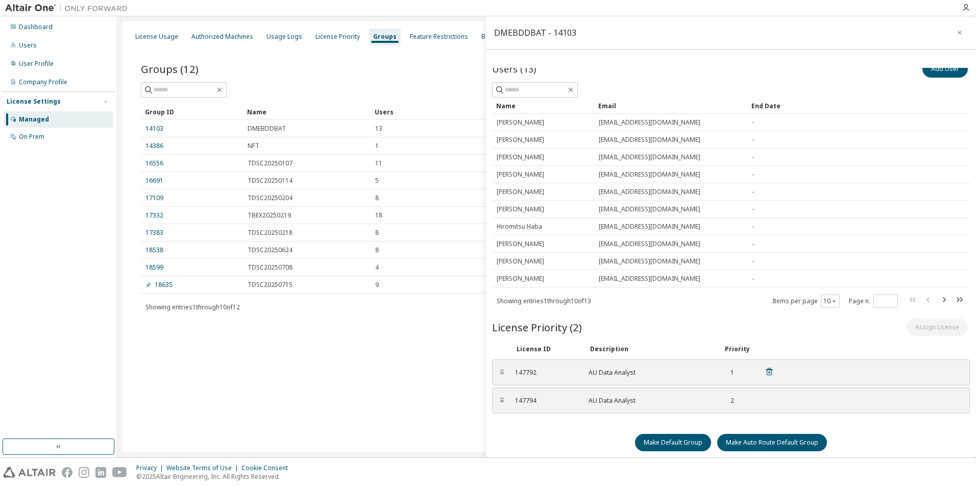
scroll to position [12, 0]
click at [54, 24] on div "Dashboard" at bounding box center [58, 27] width 109 height 16
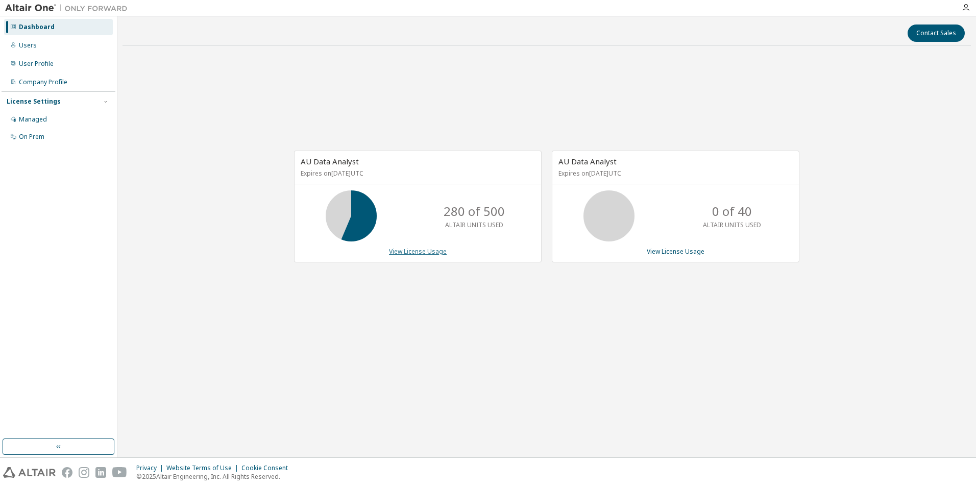
click at [417, 253] on link "View License Usage" at bounding box center [418, 251] width 58 height 9
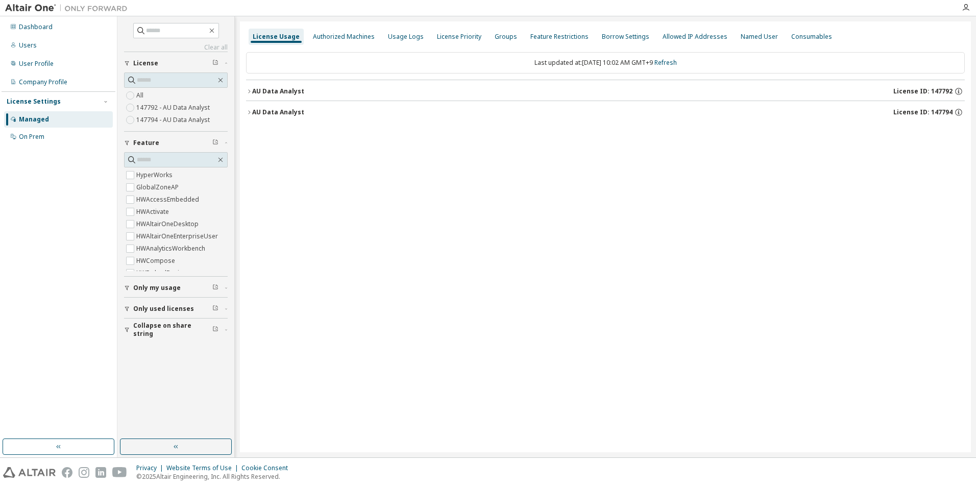
click at [251, 90] on icon "button" at bounding box center [249, 91] width 6 height 6
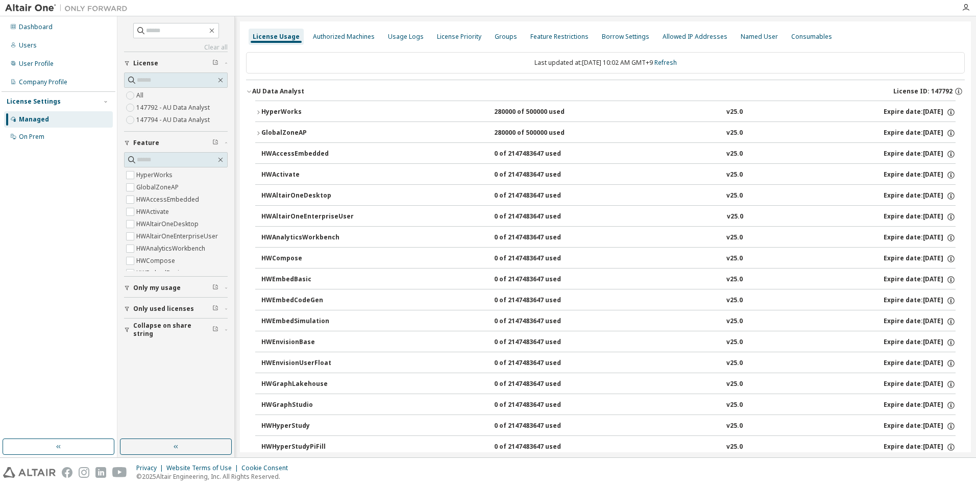
click at [287, 111] on div "HyperWorks" at bounding box center [307, 112] width 92 height 9
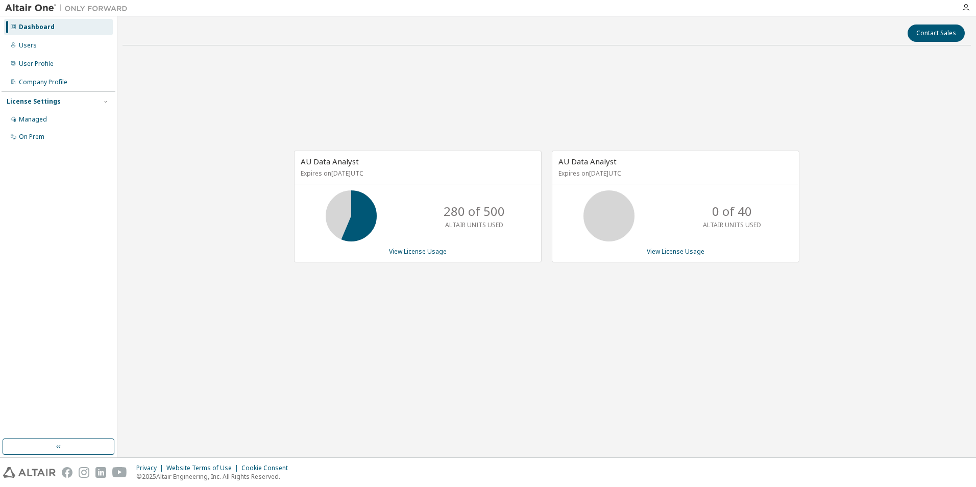
click at [254, 91] on div "AU Data Analyst Expires on August 9, 2026 UTC 280 of 500 ALTAIR UNITS USED View…" at bounding box center [546, 212] width 848 height 316
click at [407, 253] on link "View License Usage" at bounding box center [418, 251] width 58 height 9
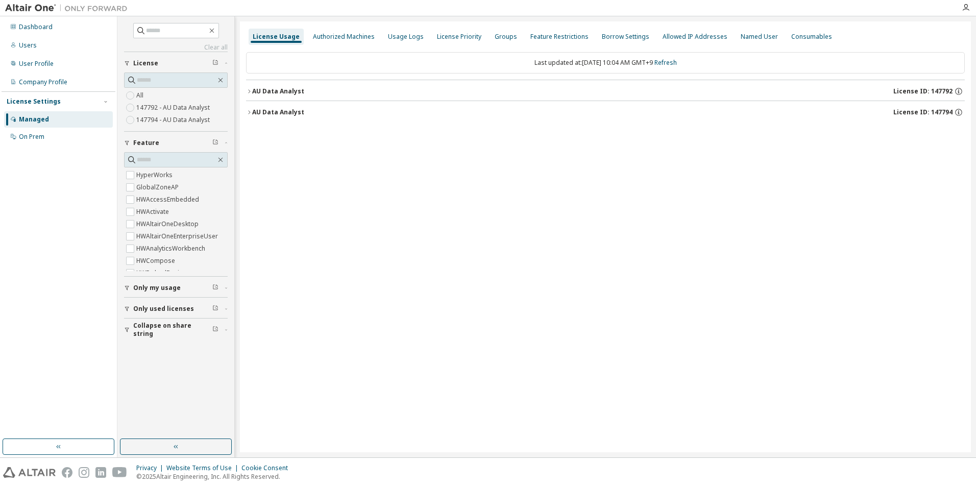
click at [281, 94] on div "AU Data Analyst" at bounding box center [278, 91] width 52 height 8
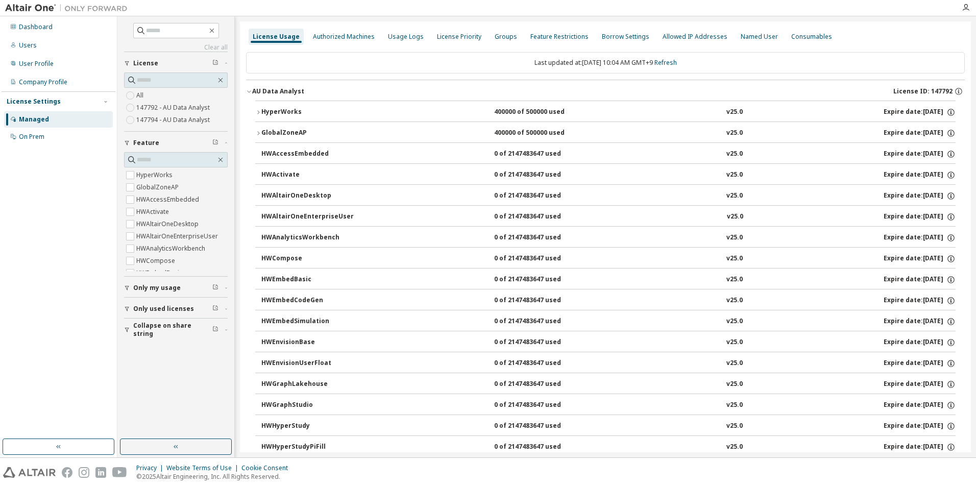
click at [281, 114] on div "HyperWorks" at bounding box center [307, 112] width 92 height 9
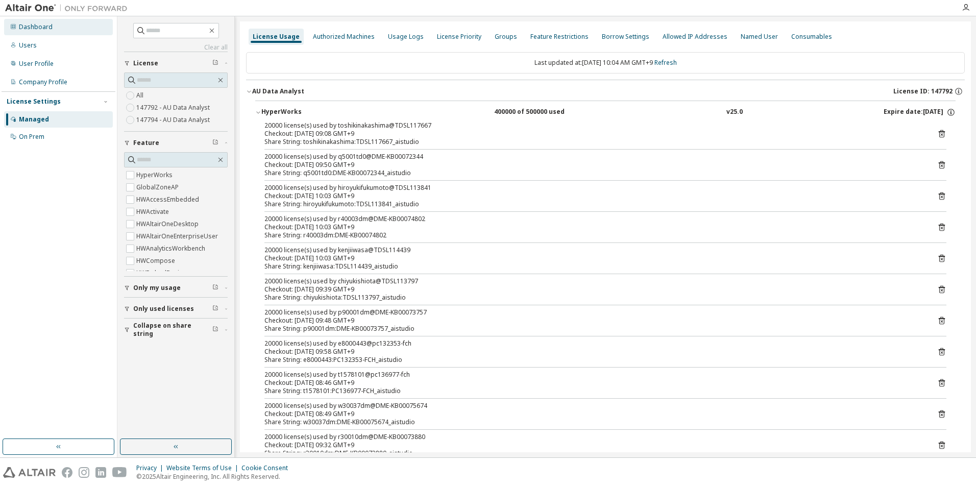
click at [40, 29] on div "Dashboard" at bounding box center [36, 27] width 34 height 8
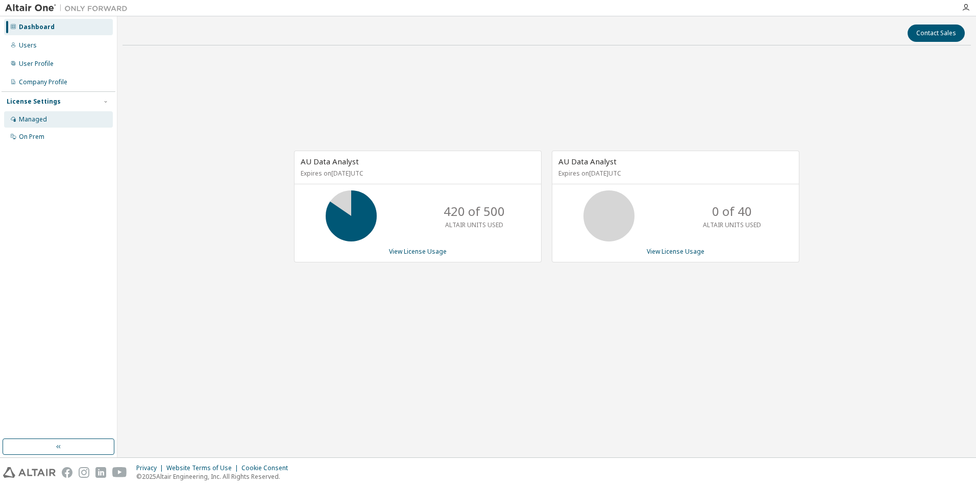
click at [45, 121] on div "Managed" at bounding box center [33, 119] width 28 height 8
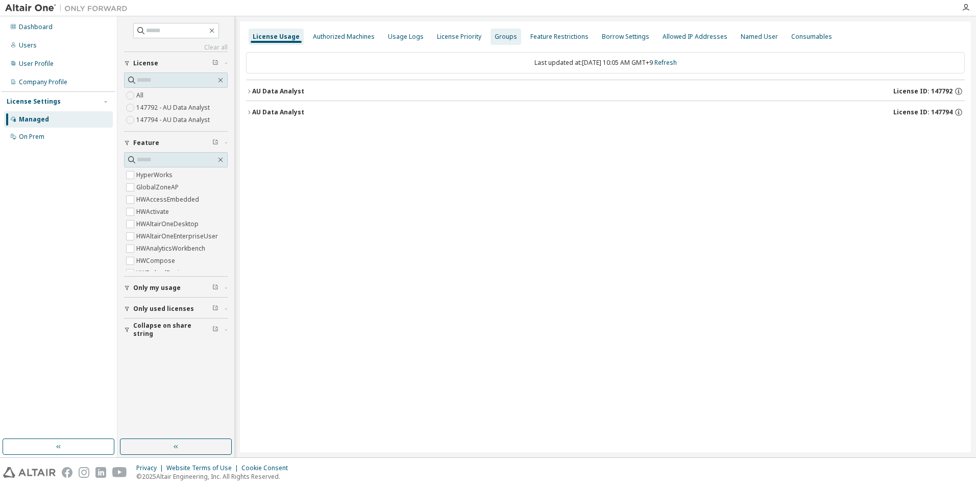
click at [494, 40] on div "Groups" at bounding box center [505, 37] width 22 height 8
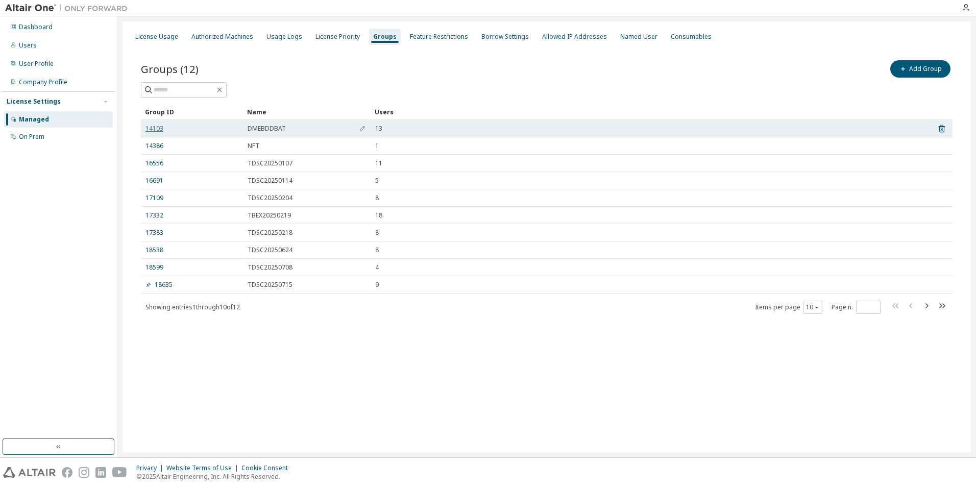
click at [154, 132] on link "14103" at bounding box center [154, 129] width 18 height 8
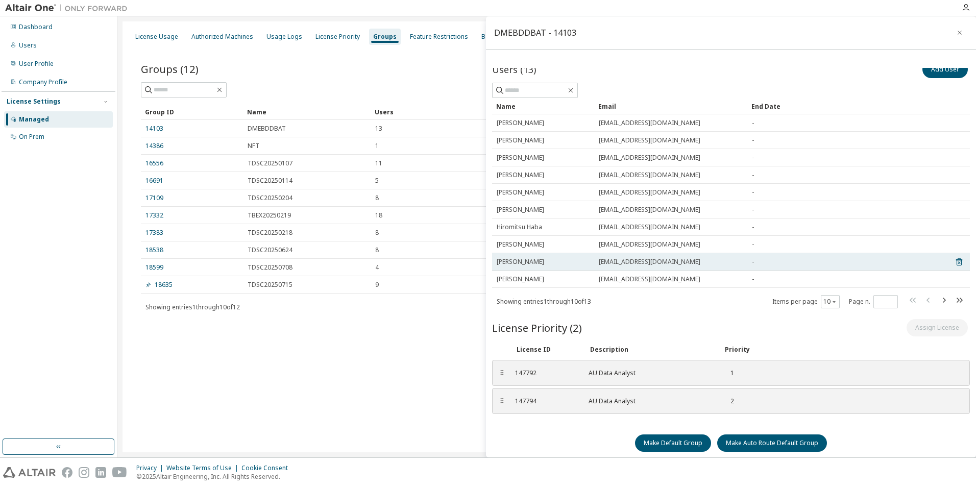
scroll to position [12, 0]
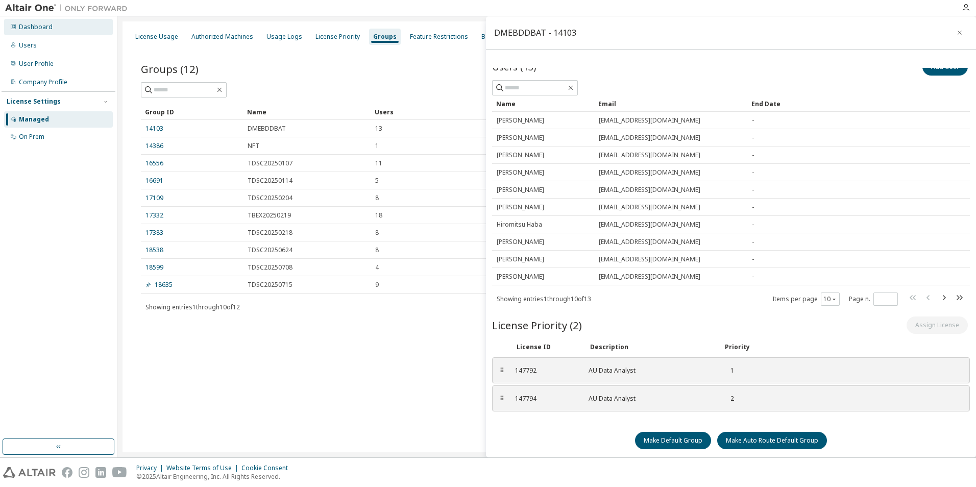
click at [49, 27] on div "Dashboard" at bounding box center [36, 27] width 34 height 8
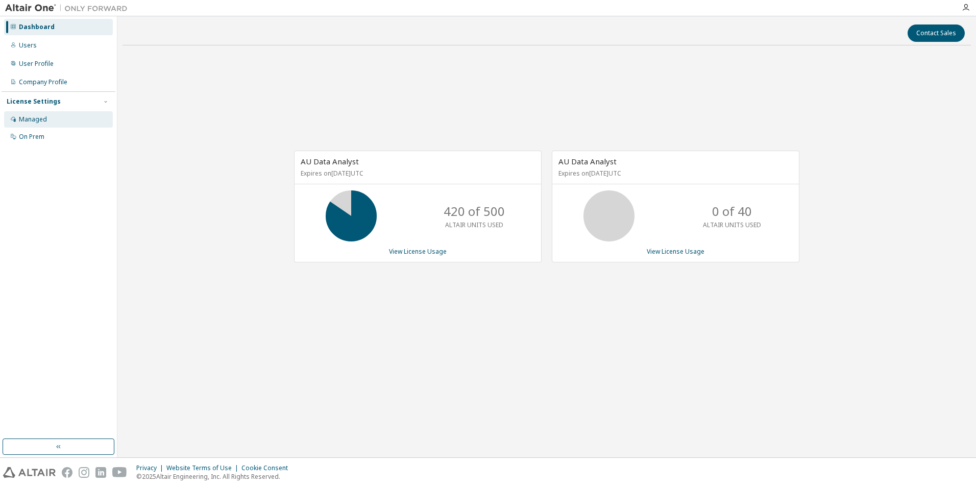
click at [34, 119] on div "Managed" at bounding box center [33, 119] width 28 height 8
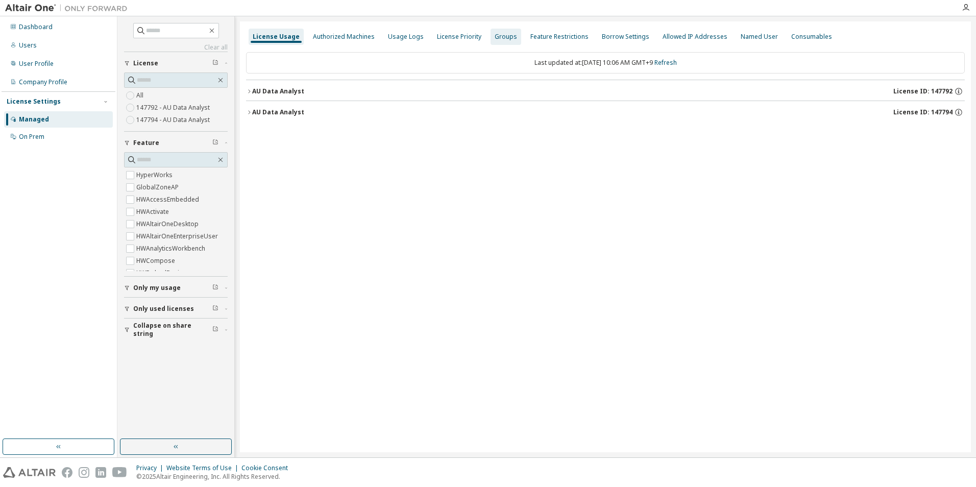
click at [494, 39] on div "Groups" at bounding box center [505, 37] width 22 height 8
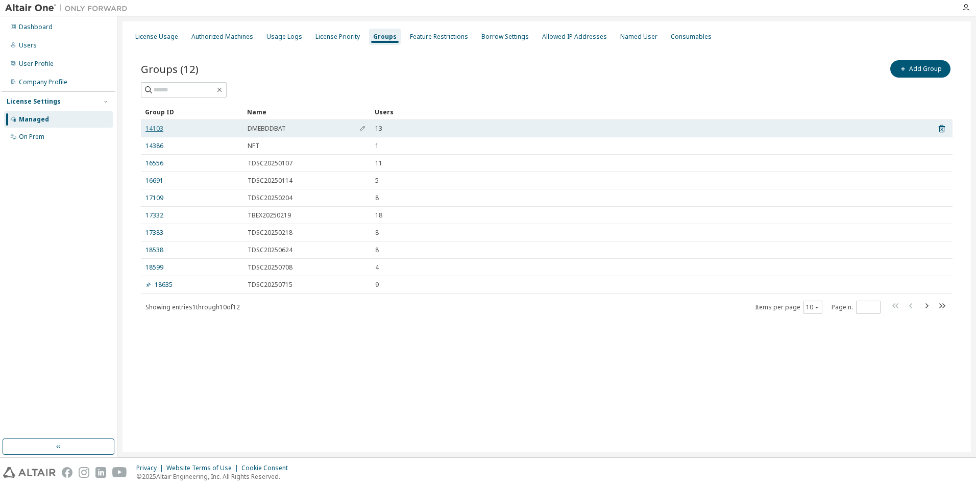
click at [157, 130] on link "14103" at bounding box center [154, 129] width 18 height 8
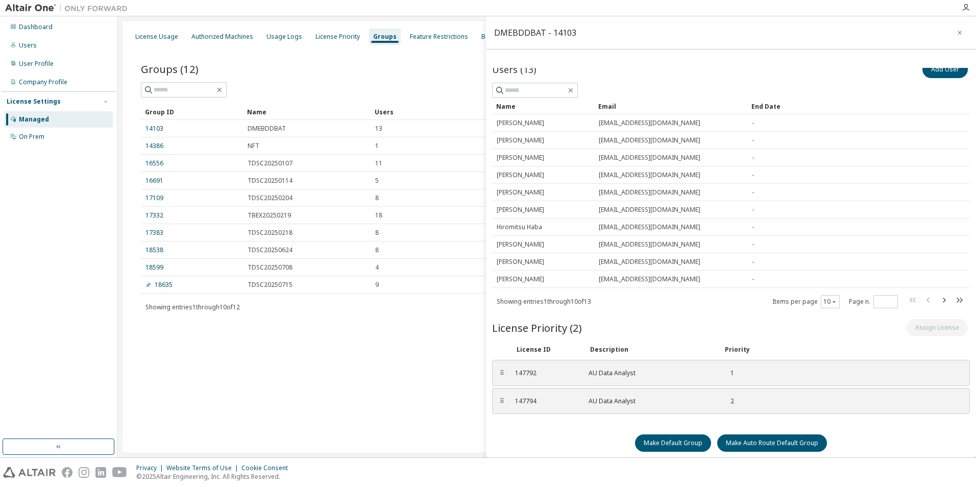
scroll to position [12, 0]
click at [767, 369] on icon at bounding box center [768, 369] width 9 height 9
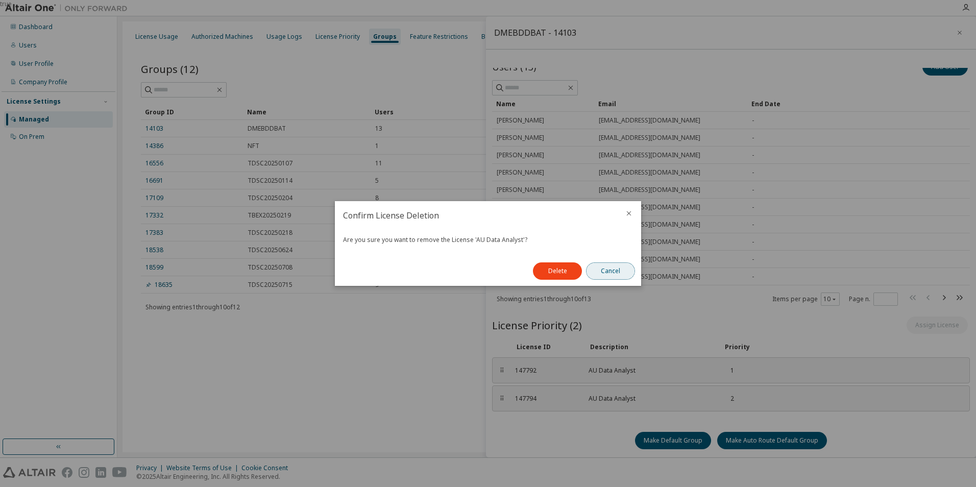
click at [626, 269] on button "Cancel" at bounding box center [610, 270] width 49 height 17
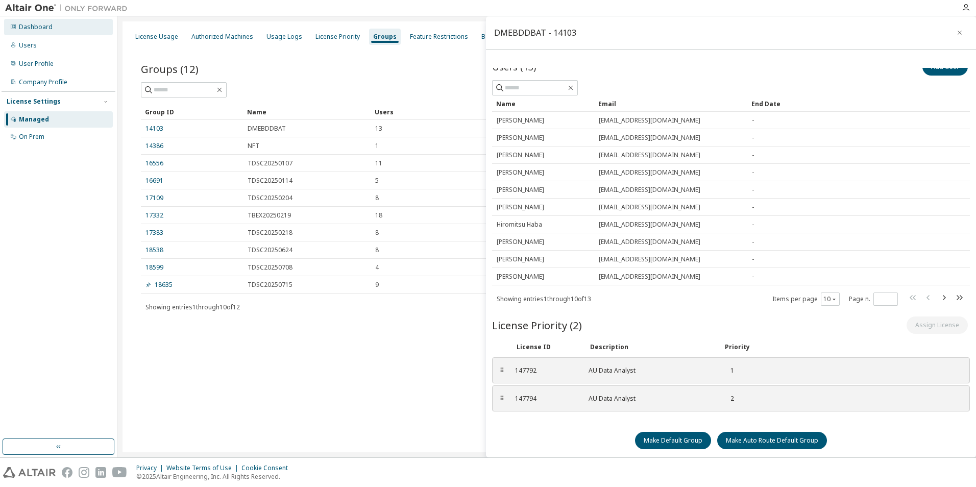
click at [41, 26] on div "Dashboard" at bounding box center [36, 27] width 34 height 8
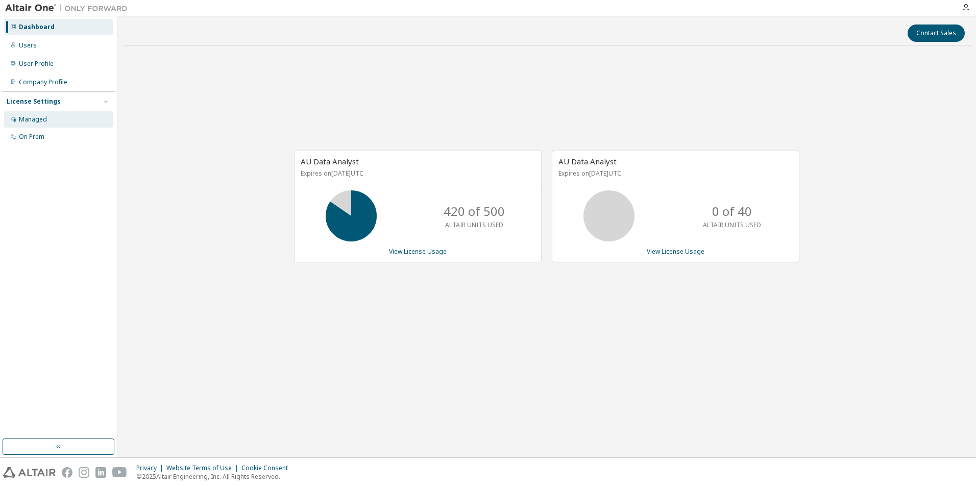
click at [43, 119] on div "Managed" at bounding box center [33, 119] width 28 height 8
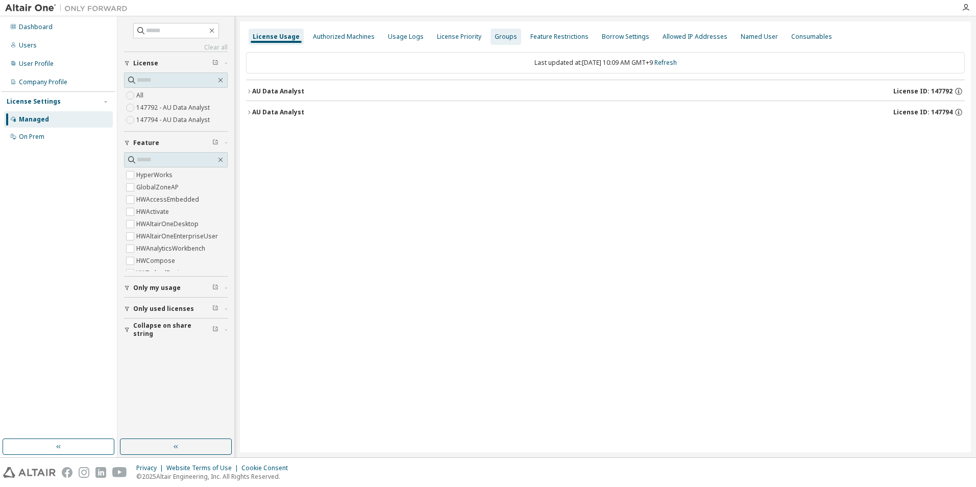
click at [499, 36] on div "Groups" at bounding box center [505, 37] width 22 height 8
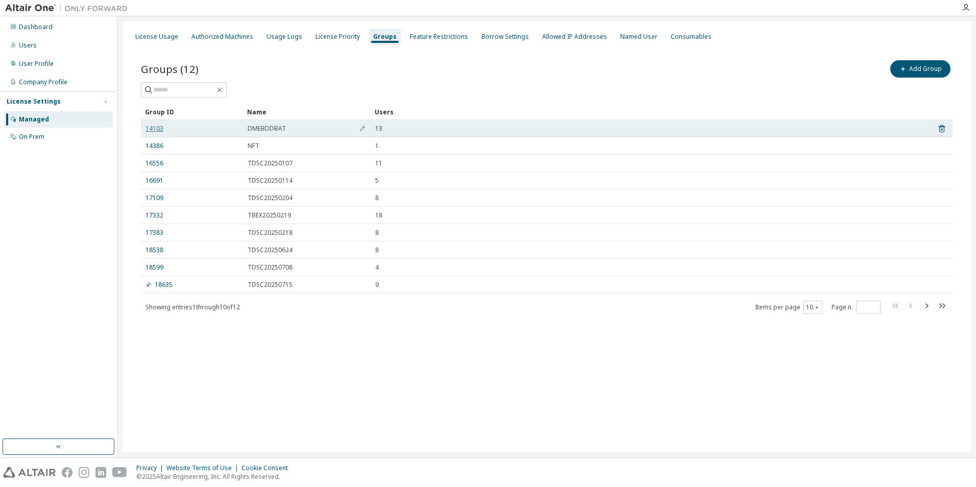
click at [157, 127] on link "14103" at bounding box center [154, 129] width 18 height 8
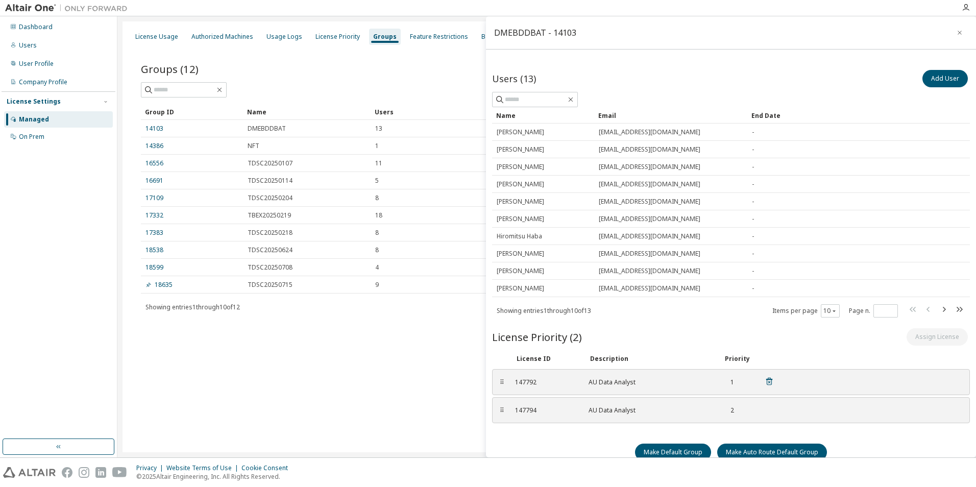
click at [769, 381] on icon at bounding box center [768, 381] width 9 height 9
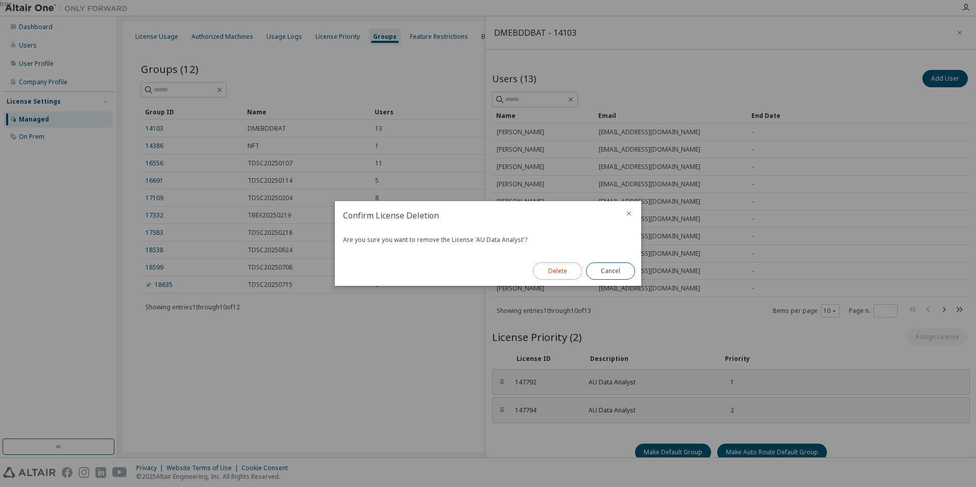
click at [561, 272] on button "Delete" at bounding box center [557, 270] width 49 height 17
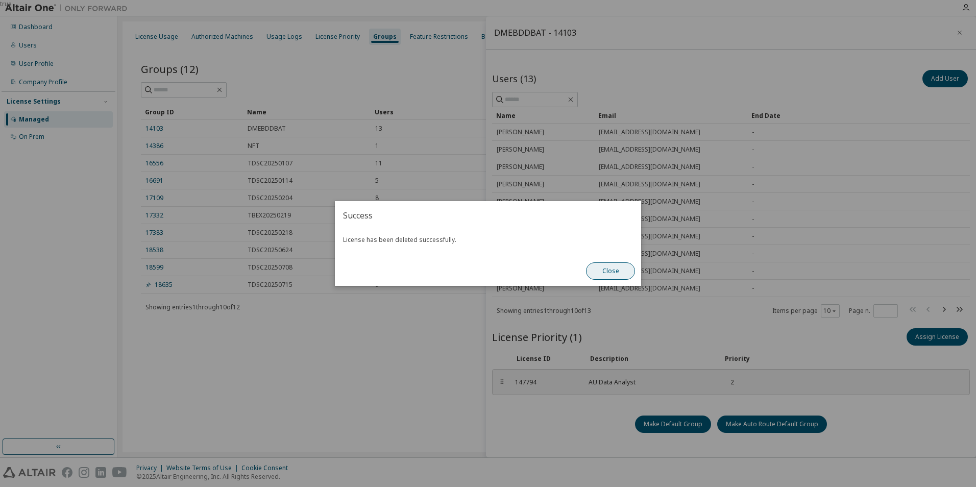
click at [608, 271] on button "Close" at bounding box center [610, 270] width 49 height 17
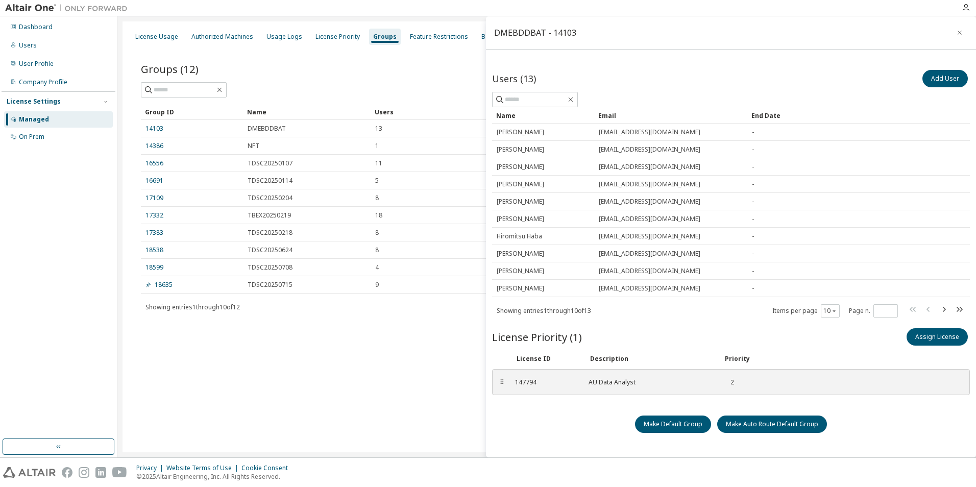
click at [413, 391] on div "License Usage Authorized Machines Usage Logs License Priority Groups Feature Re…" at bounding box center [546, 236] width 848 height 431
click at [46, 28] on div "Dashboard" at bounding box center [36, 27] width 34 height 8
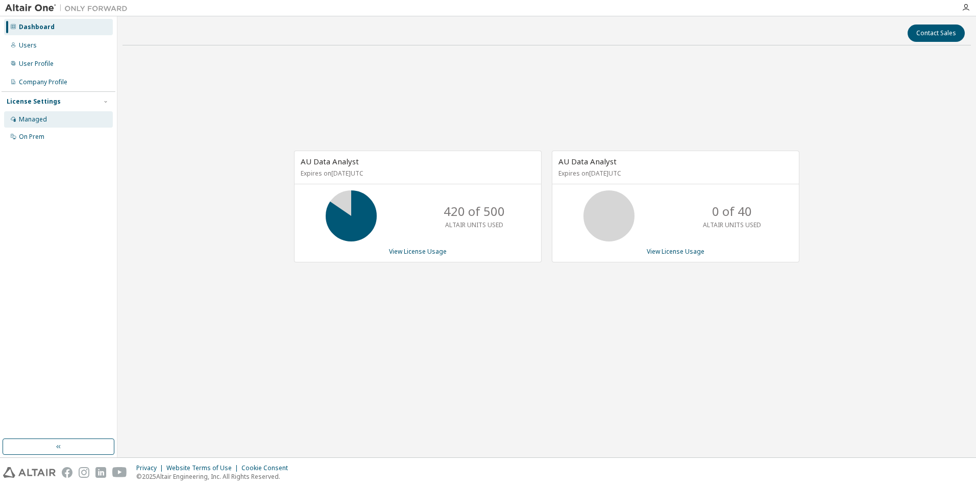
click at [36, 120] on div "Managed" at bounding box center [33, 119] width 28 height 8
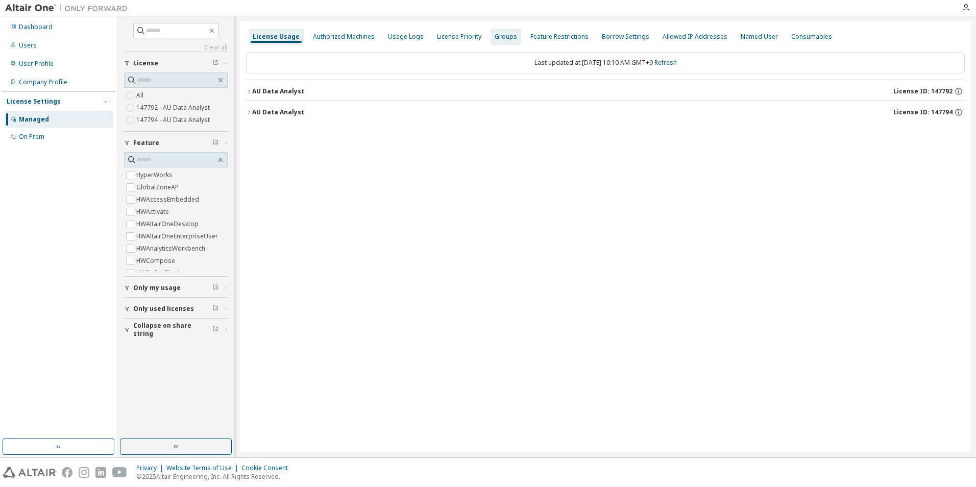
click at [499, 39] on div "Groups" at bounding box center [505, 37] width 22 height 8
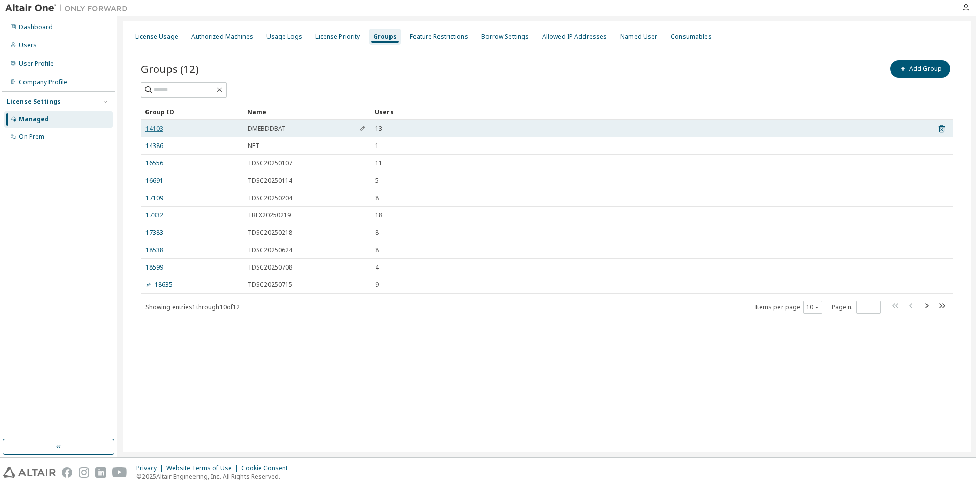
click at [160, 129] on link "14103" at bounding box center [154, 129] width 18 height 8
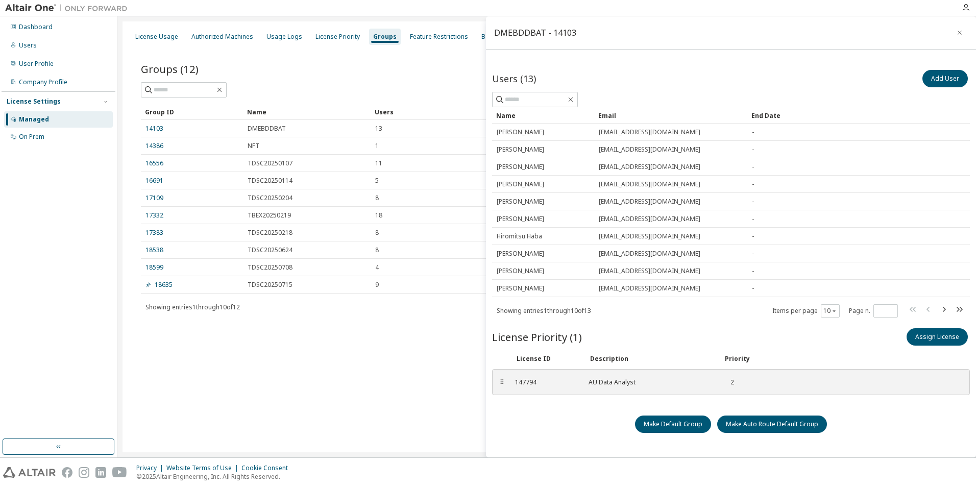
click at [282, 371] on div "License Usage Authorized Machines Usage Logs License Priority Groups Feature Re…" at bounding box center [546, 236] width 848 height 431
click at [39, 32] on div "Dashboard" at bounding box center [58, 27] width 109 height 16
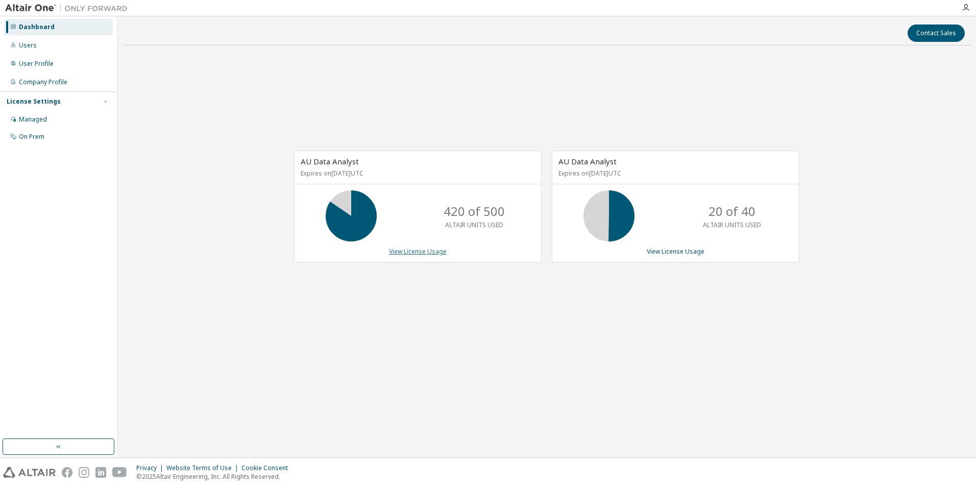
click at [413, 254] on link "View License Usage" at bounding box center [418, 251] width 58 height 9
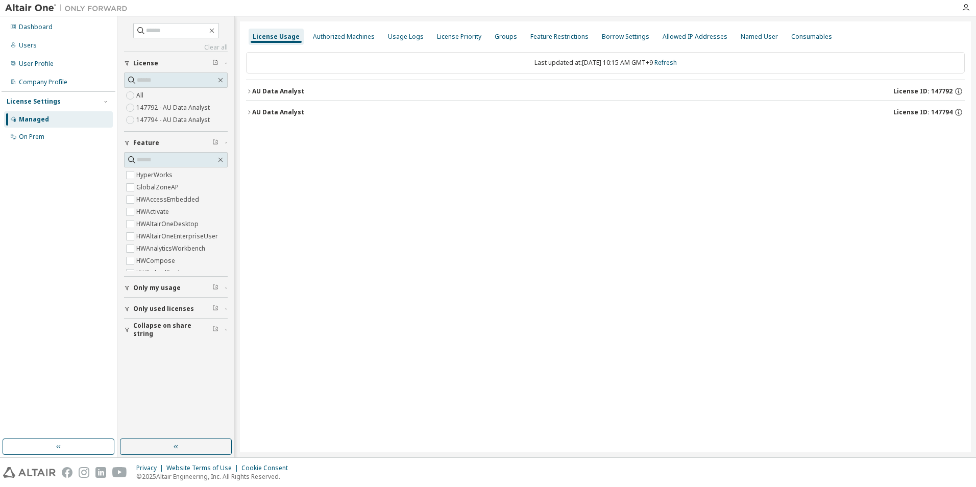
click at [251, 93] on icon "button" at bounding box center [249, 91] width 6 height 6
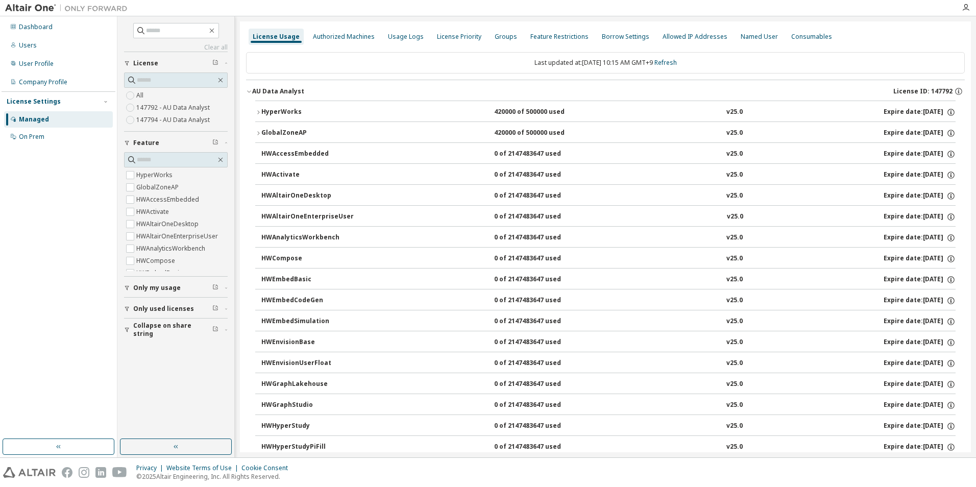
click at [284, 112] on div "HyperWorks" at bounding box center [307, 112] width 92 height 9
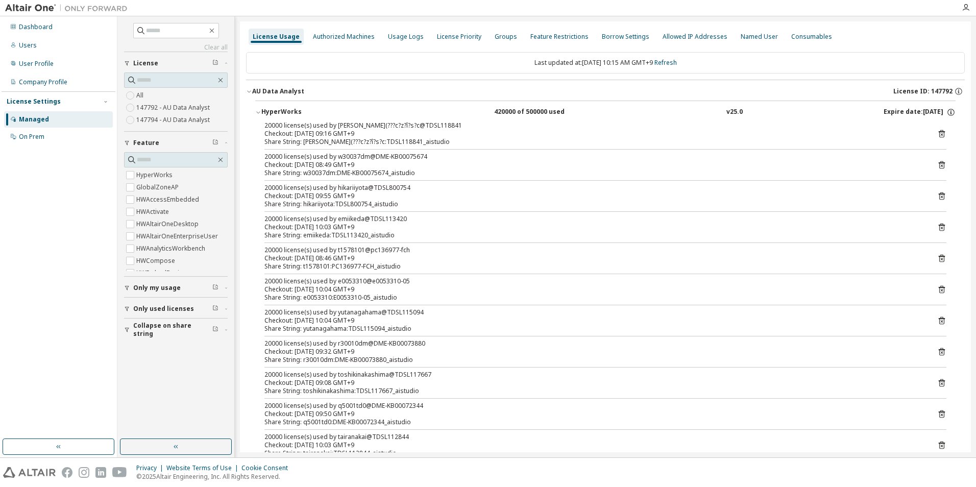
click at [247, 92] on icon "button" at bounding box center [249, 91] width 6 height 6
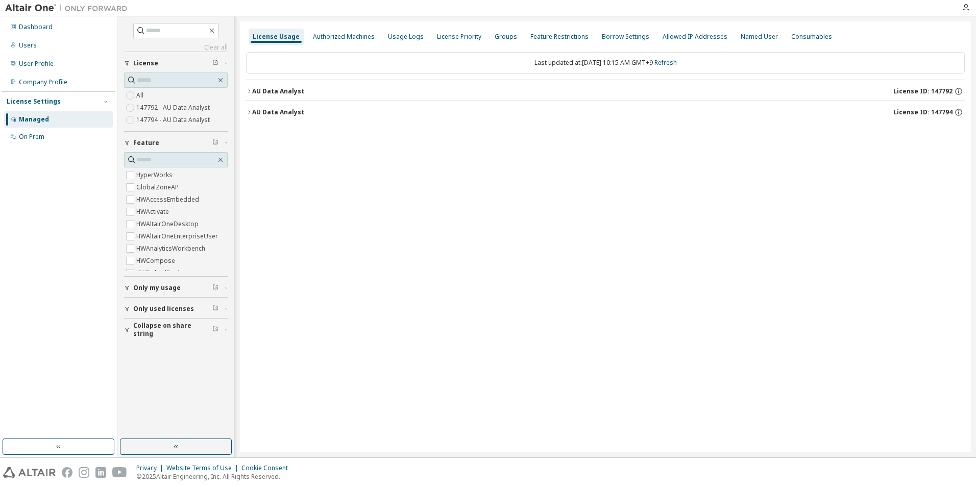
click at [249, 113] on icon "button" at bounding box center [249, 112] width 6 height 6
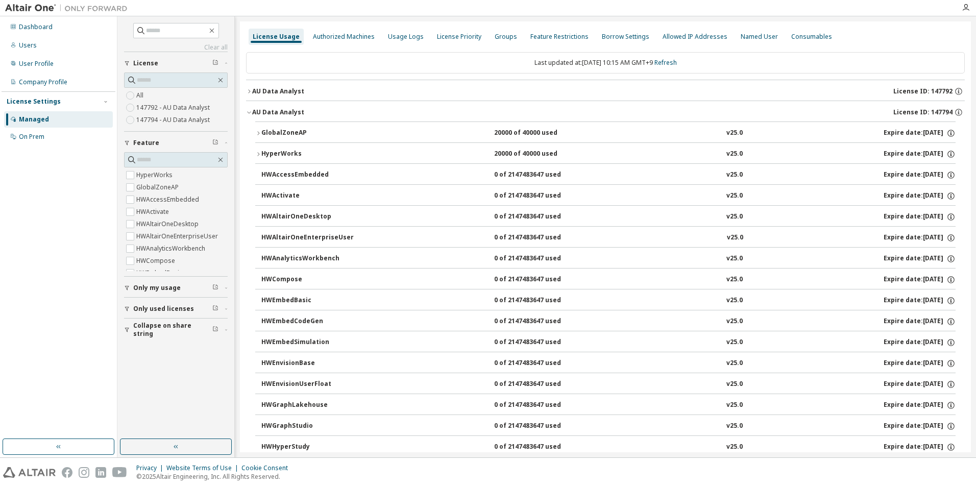
click at [264, 134] on div "GlobalZoneAP" at bounding box center [307, 133] width 92 height 9
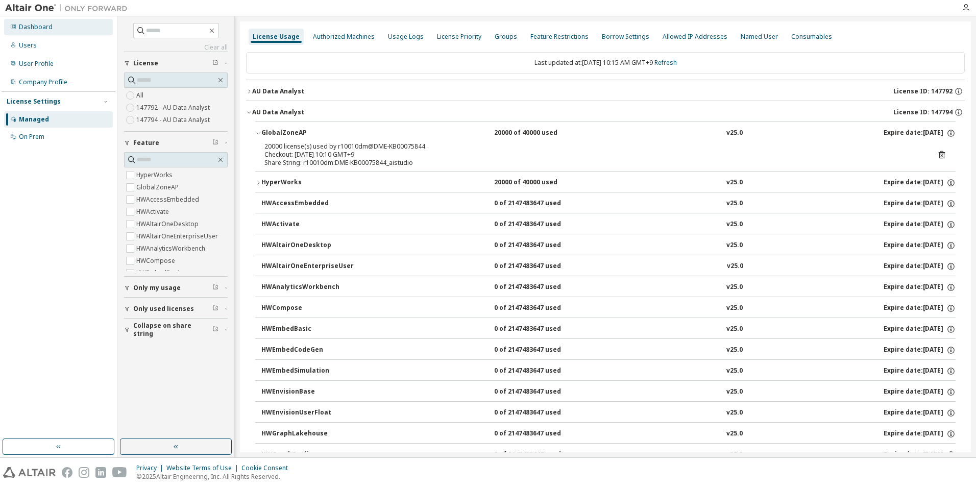
click at [36, 30] on div "Dashboard" at bounding box center [36, 27] width 34 height 8
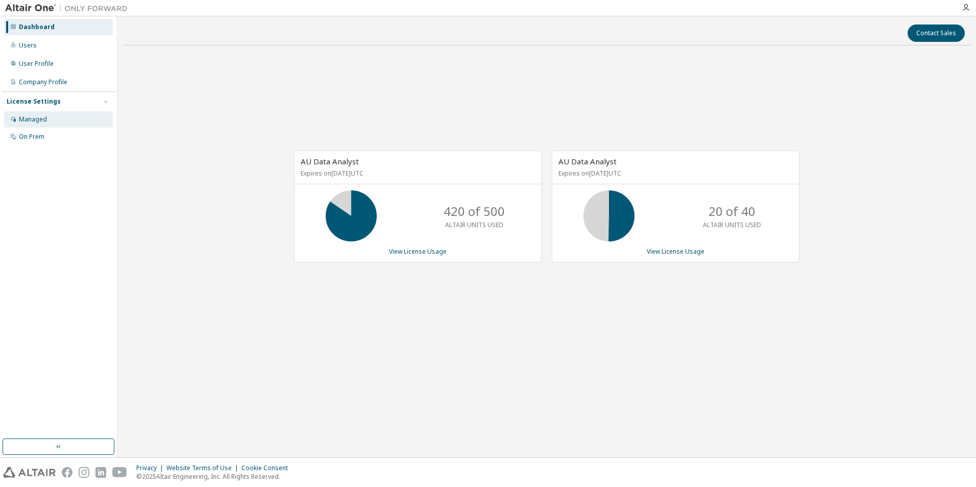
click at [38, 119] on div "Managed" at bounding box center [33, 119] width 28 height 8
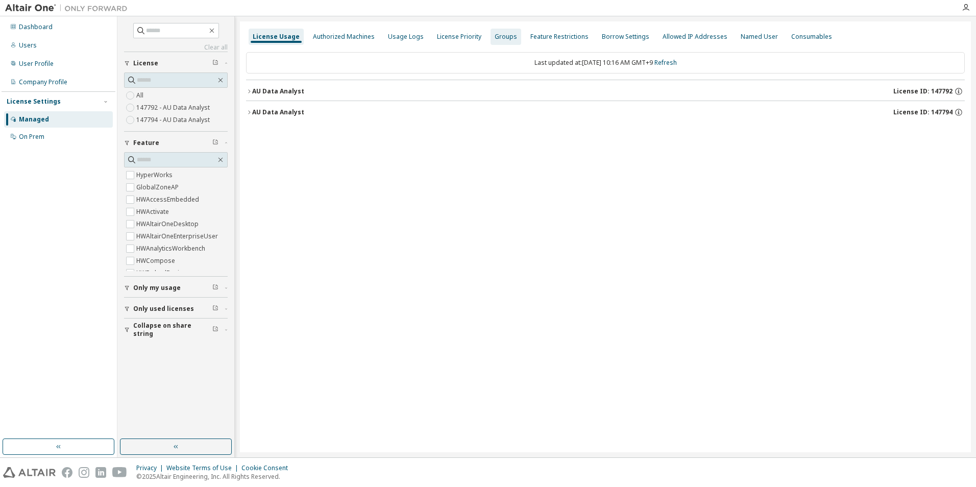
click at [496, 38] on div "Groups" at bounding box center [505, 37] width 22 height 8
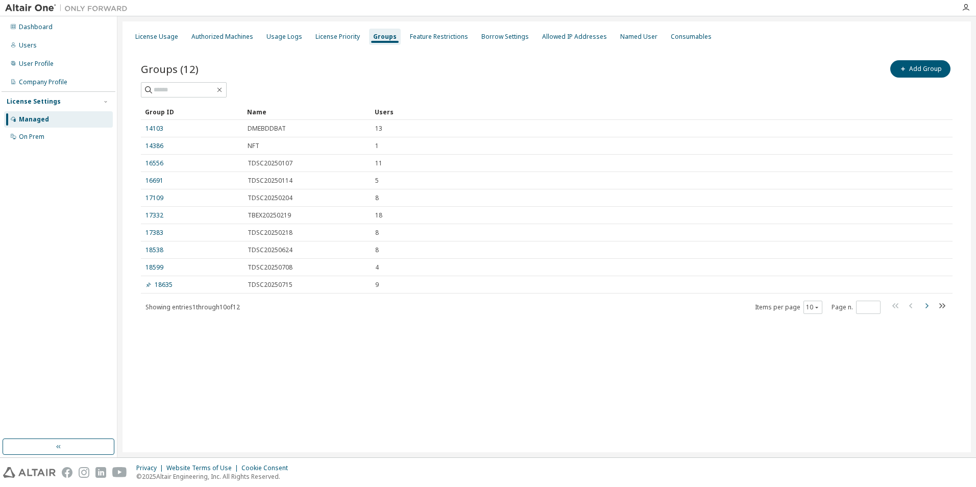
click at [929, 309] on icon "button" at bounding box center [926, 306] width 12 height 12
type input "*"
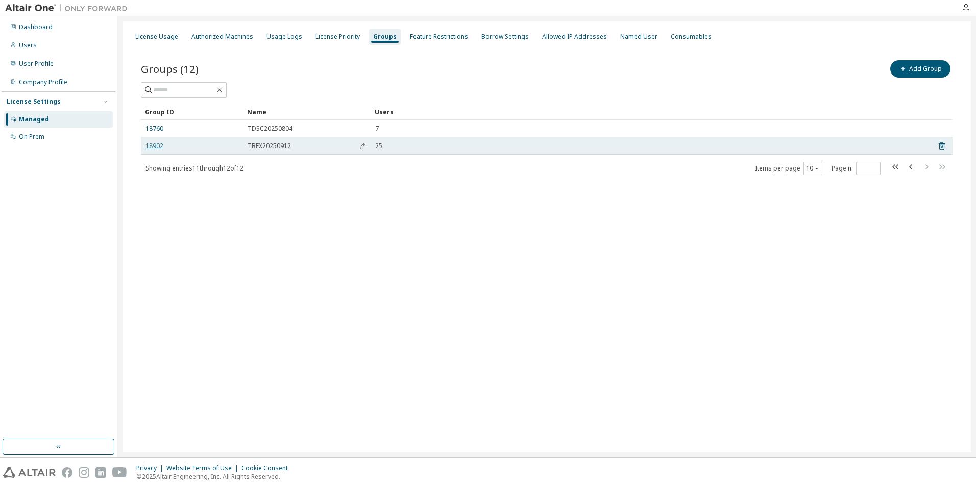
click at [151, 146] on link "18902" at bounding box center [154, 146] width 18 height 8
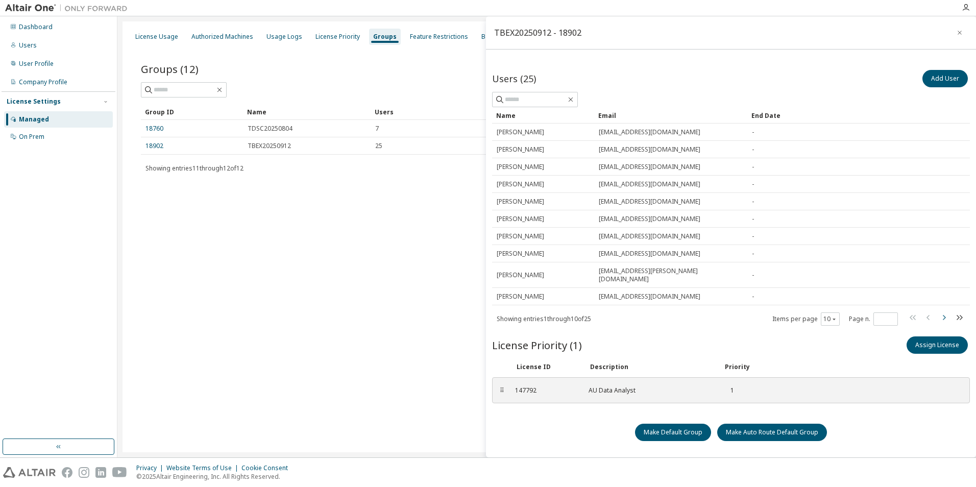
click at [946, 311] on icon "button" at bounding box center [943, 317] width 12 height 12
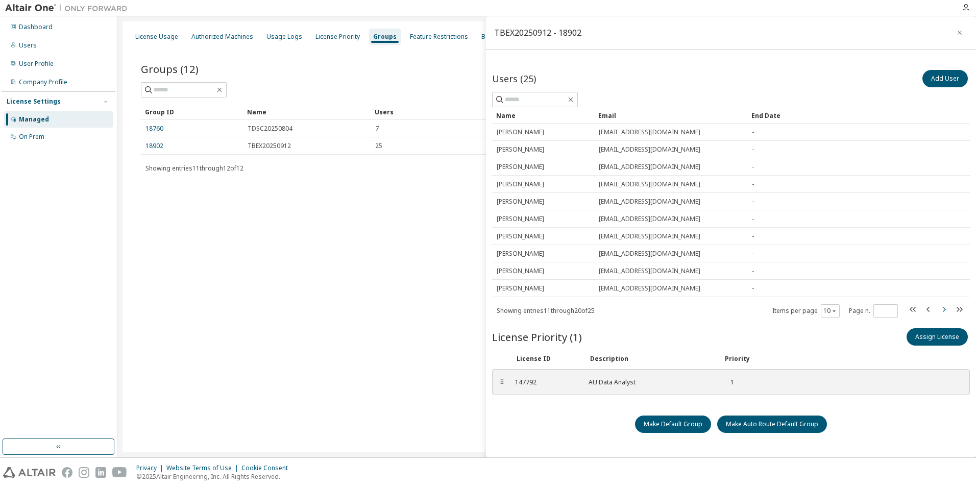
click at [946, 309] on icon "button" at bounding box center [943, 309] width 12 height 12
type input "*"
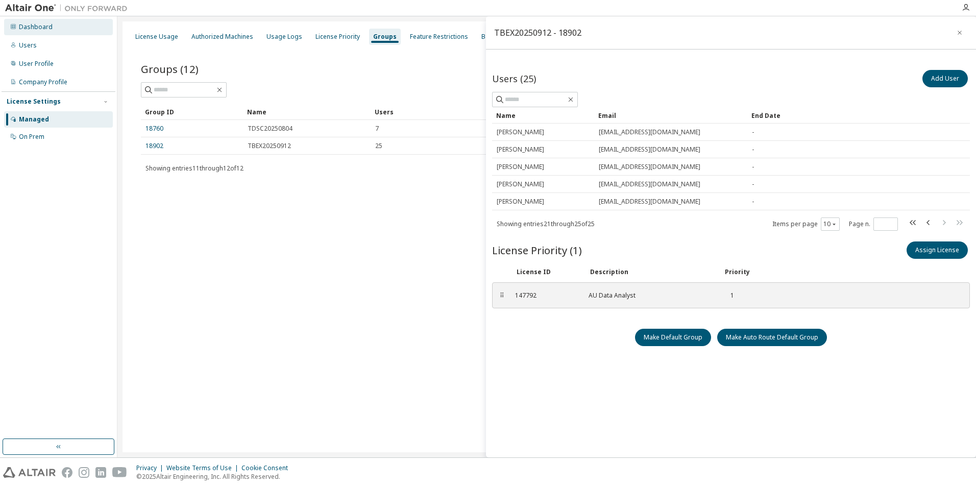
click at [38, 28] on div "Dashboard" at bounding box center [36, 27] width 34 height 8
